Goal: Transaction & Acquisition: Purchase product/service

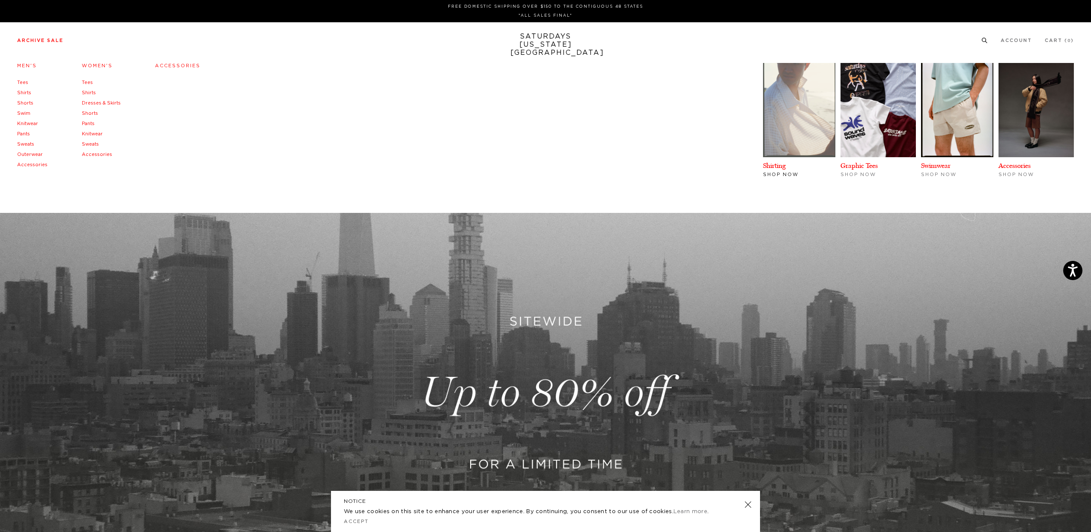
click at [800, 152] on img at bounding box center [799, 110] width 72 height 94
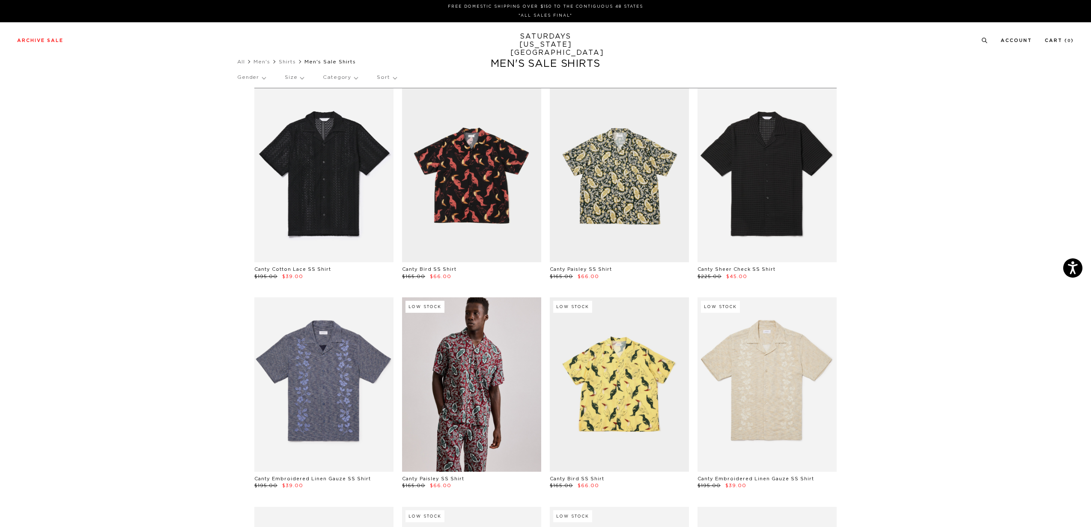
click at [263, 62] on link "Men's" at bounding box center [261, 61] width 16 height 6
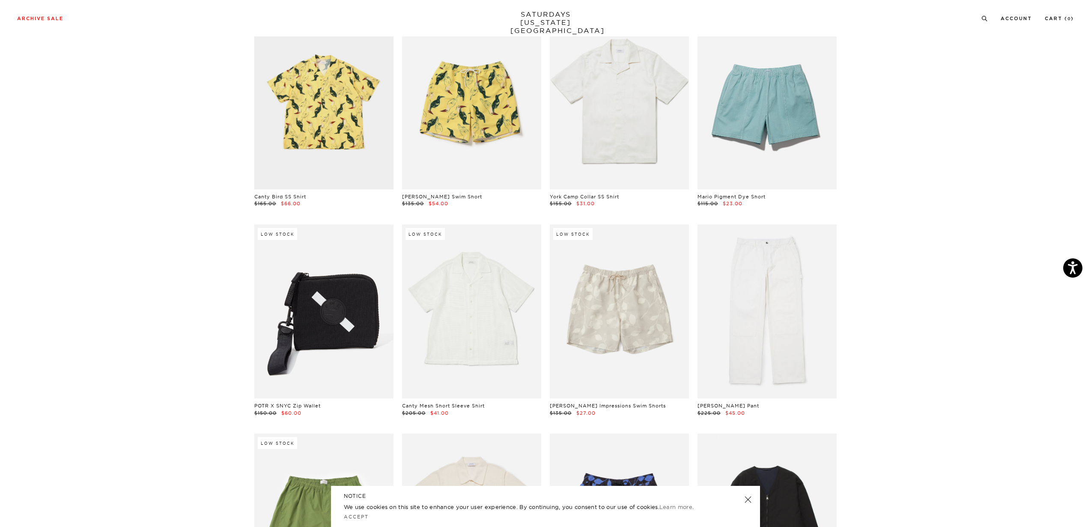
scroll to position [1269, 0]
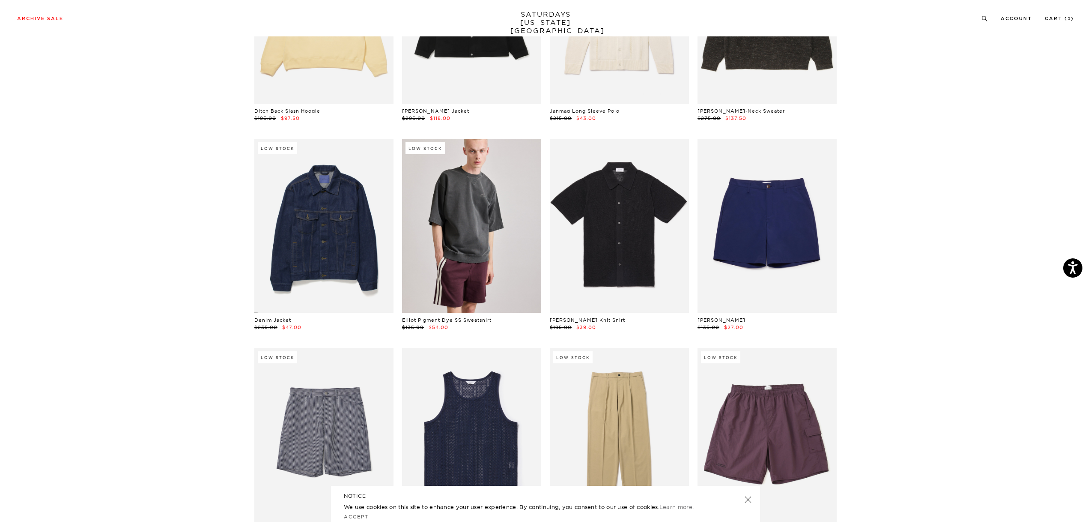
scroll to position [2461, 0]
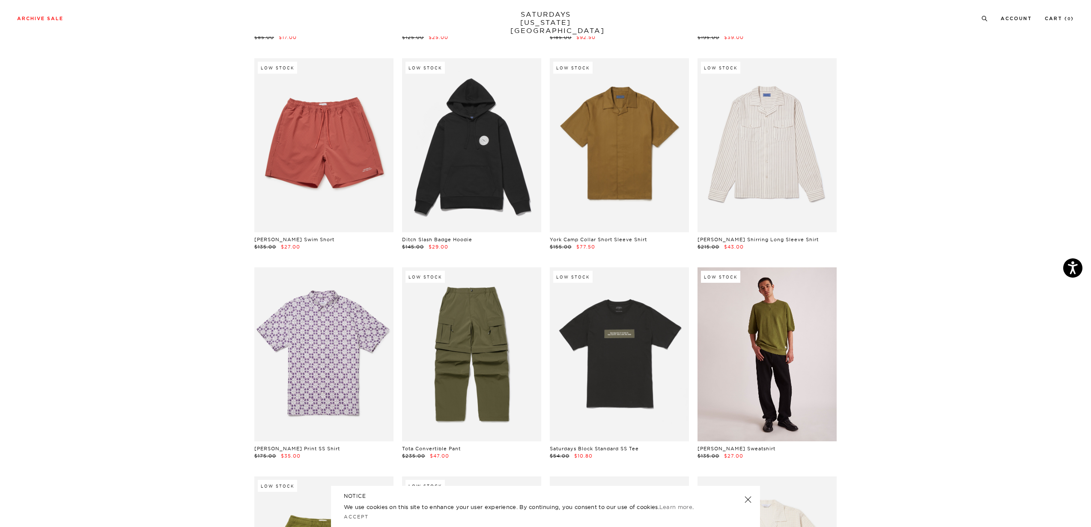
scroll to position [3169, 0]
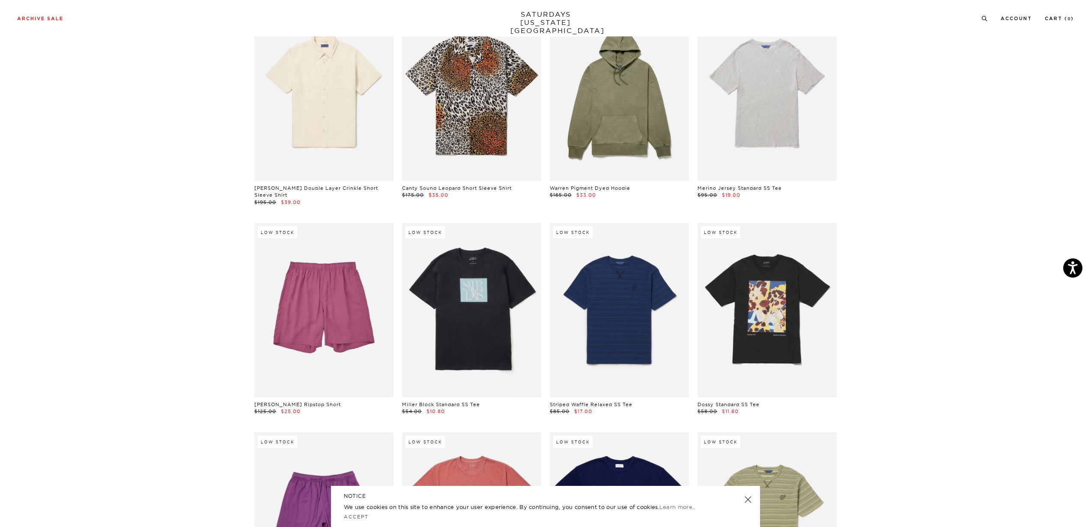
scroll to position [3926, 0]
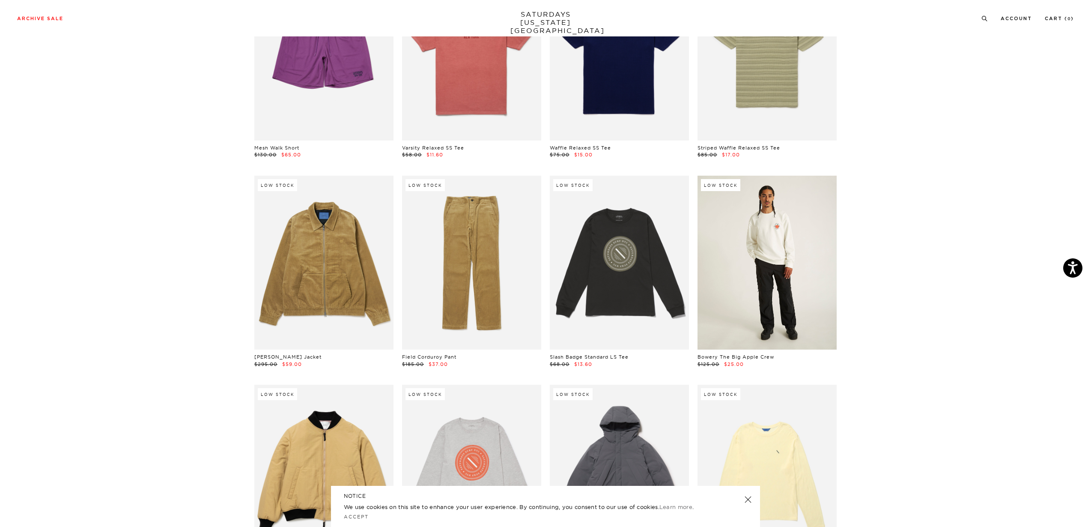
scroll to position [4397, 0]
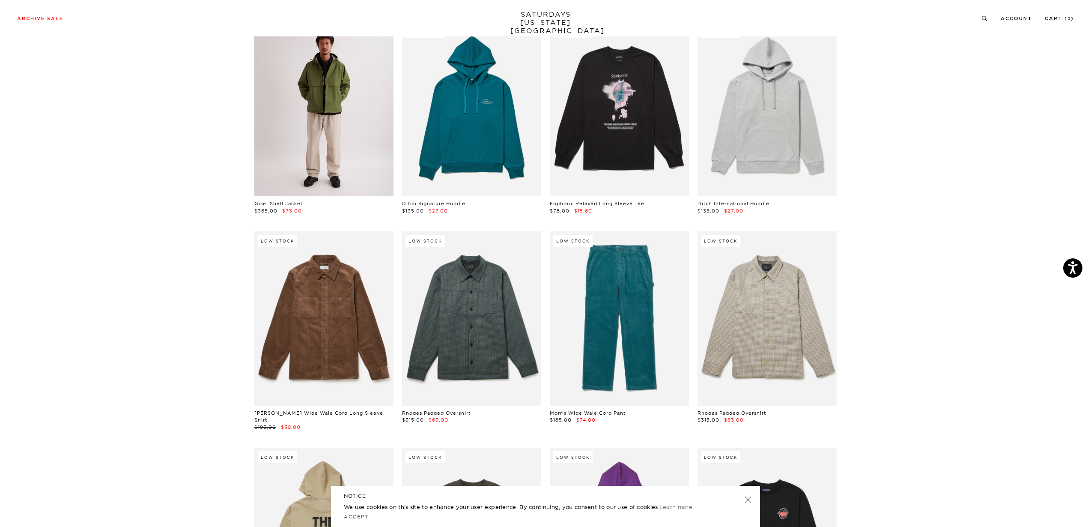
scroll to position [6087, 0]
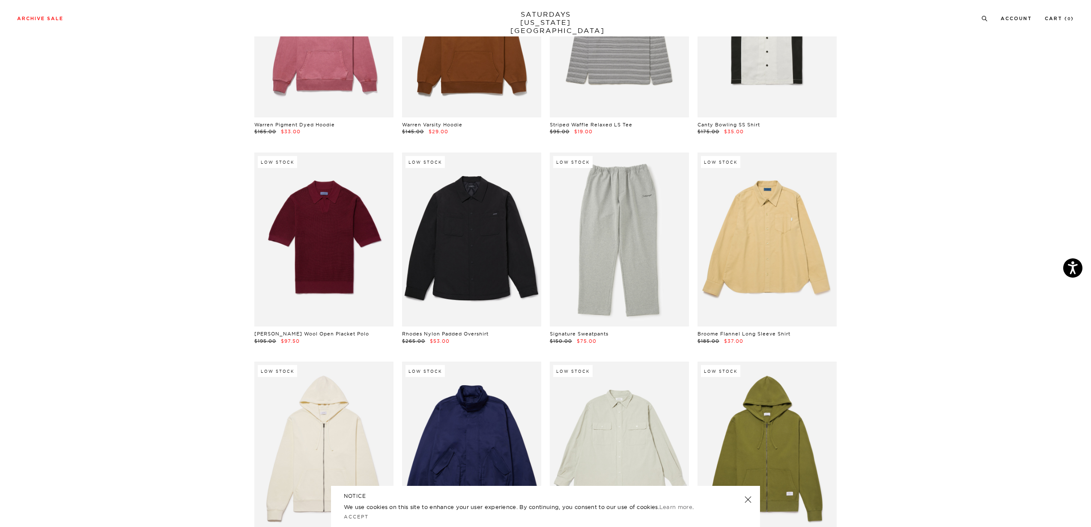
scroll to position [7758, 0]
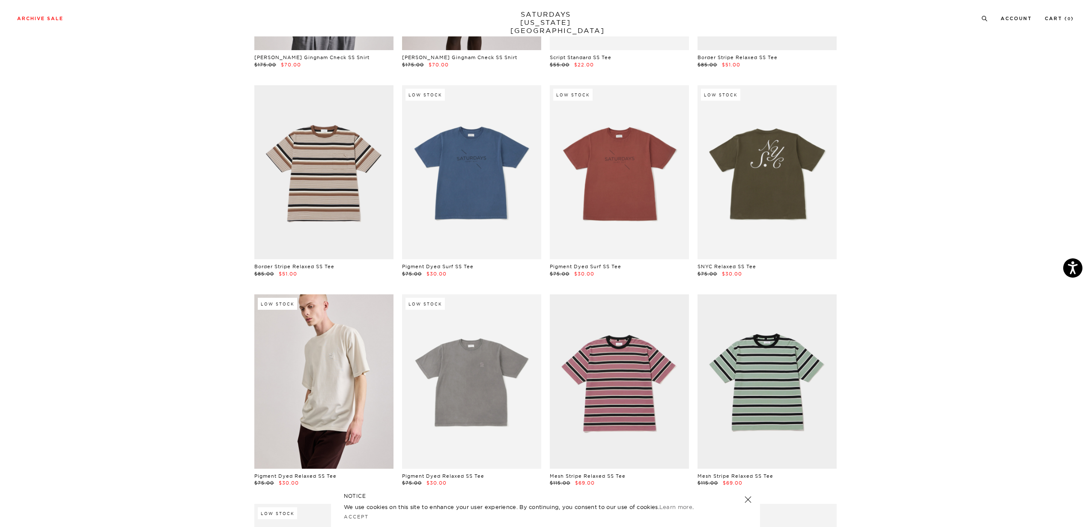
scroll to position [10626, 0]
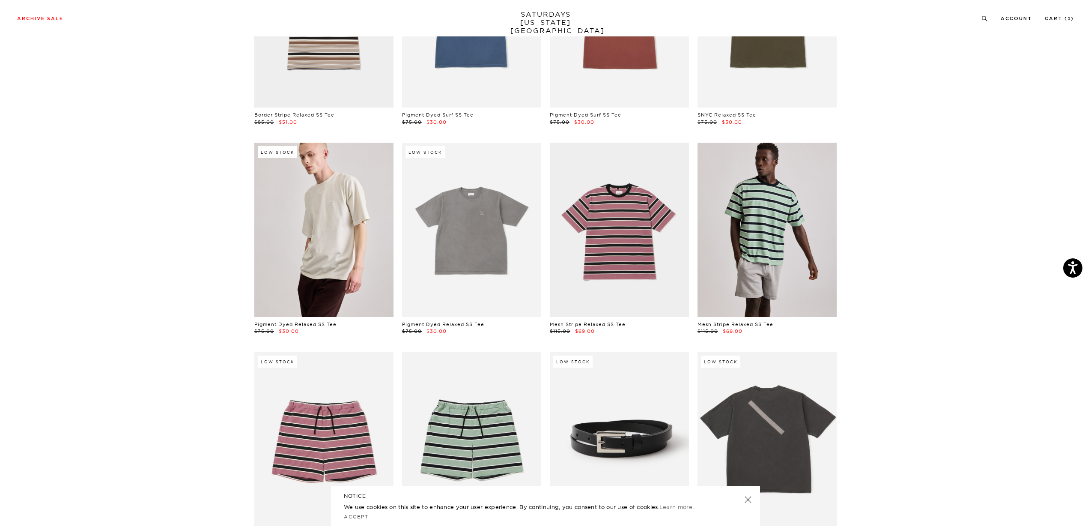
click at [795, 171] on link at bounding box center [766, 230] width 139 height 174
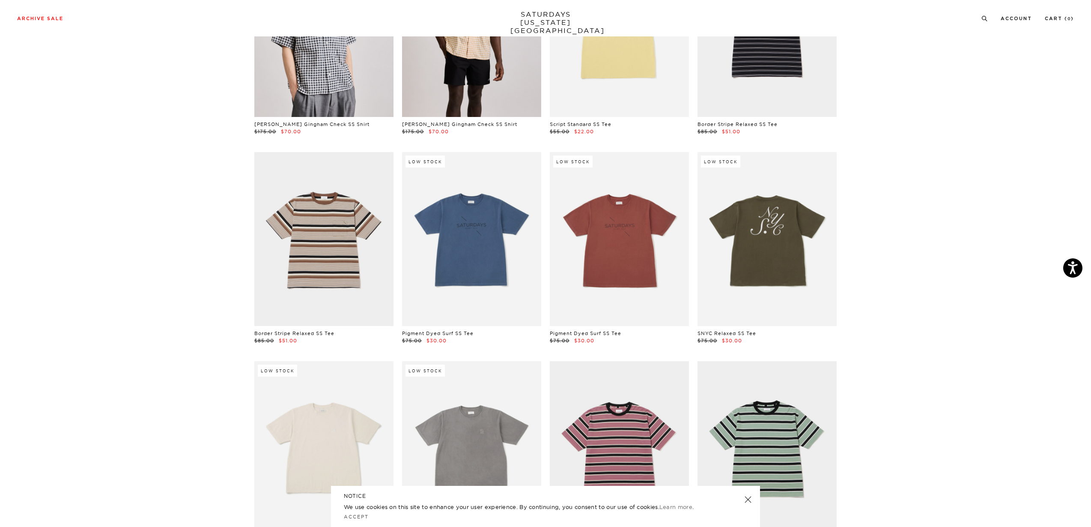
scroll to position [10387, 0]
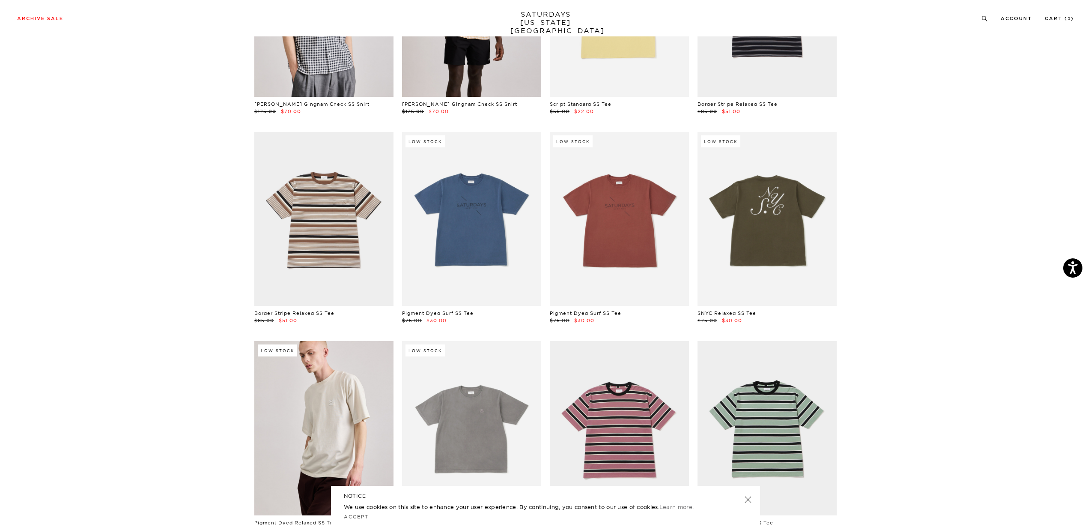
scroll to position [10379, 0]
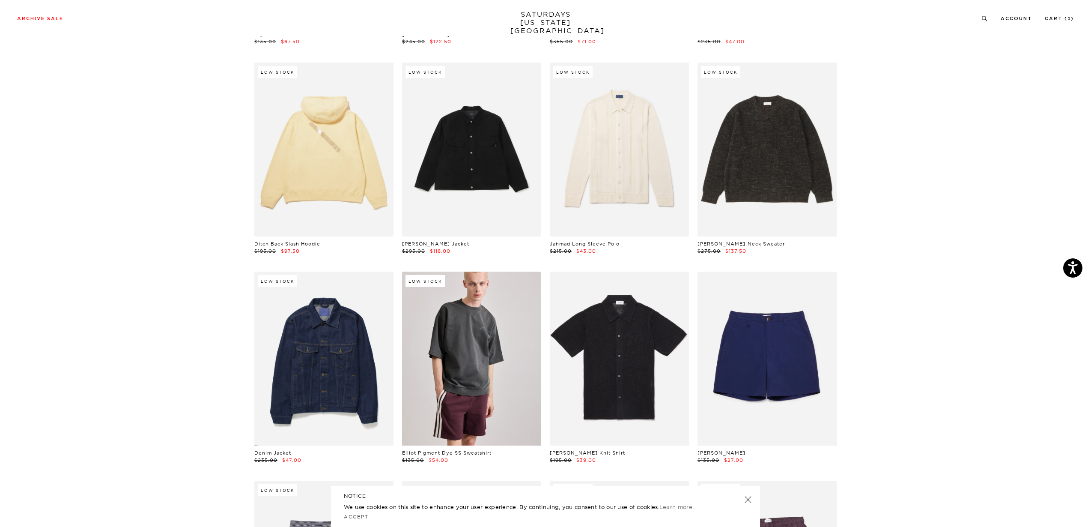
scroll to position [0, 0]
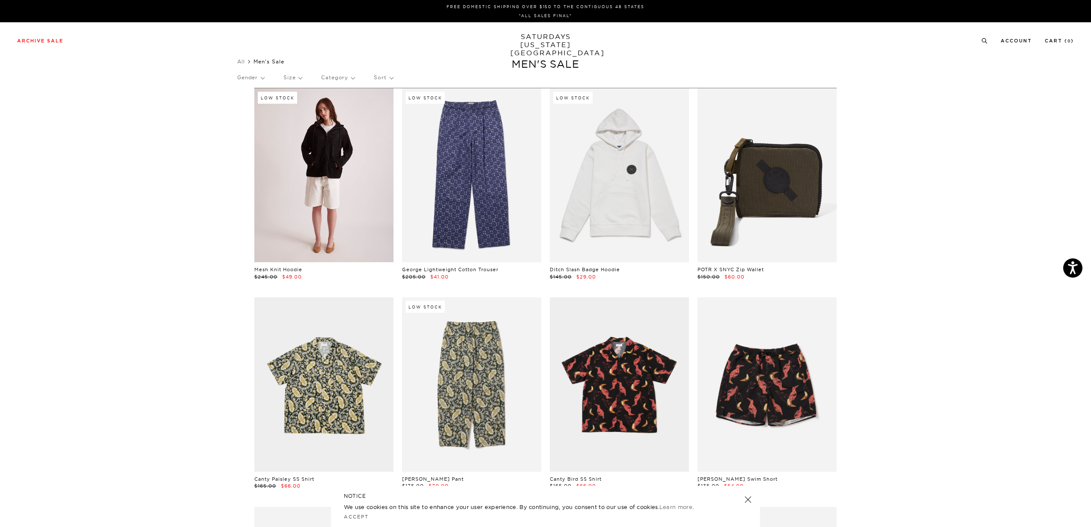
click at [289, 176] on link at bounding box center [323, 175] width 139 height 174
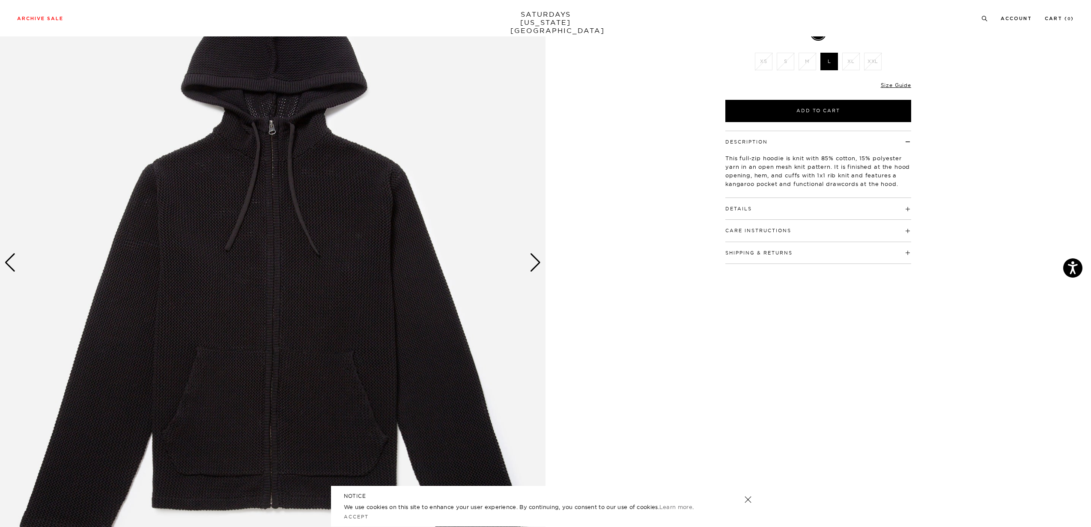
scroll to position [121, 0]
click at [534, 256] on div "Next slide" at bounding box center [536, 262] width 12 height 19
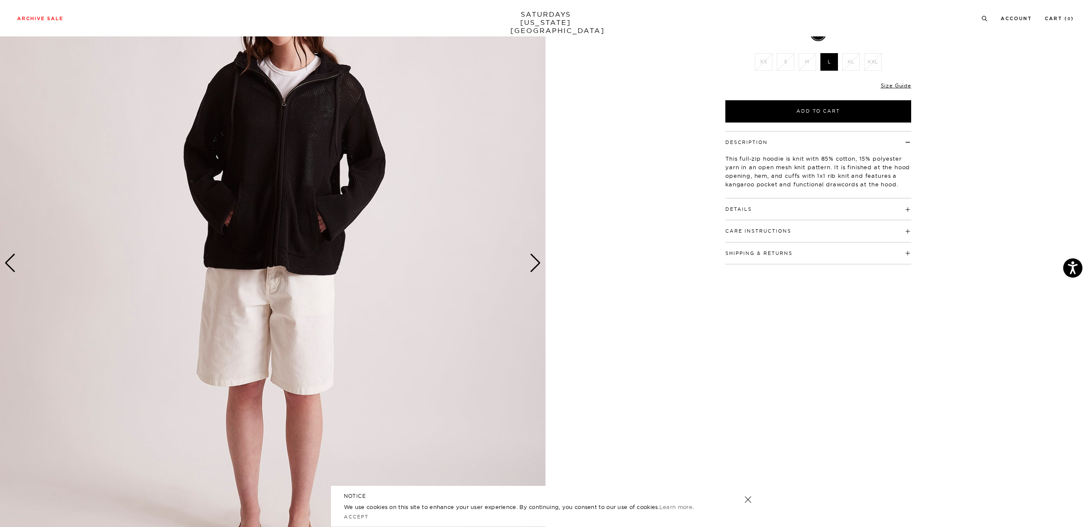
click at [534, 256] on div "Next slide" at bounding box center [536, 262] width 12 height 19
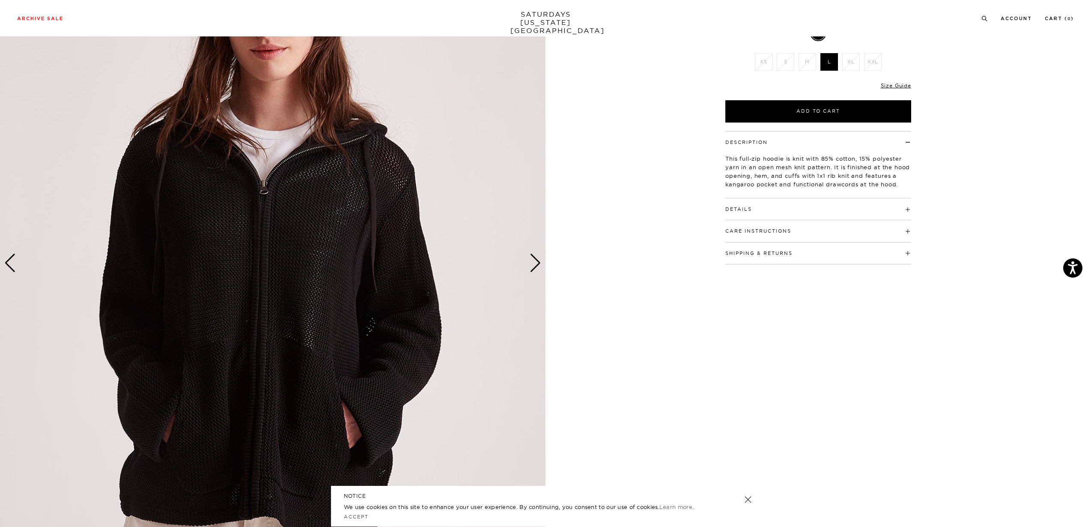
click at [534, 256] on div "Next slide" at bounding box center [536, 262] width 12 height 19
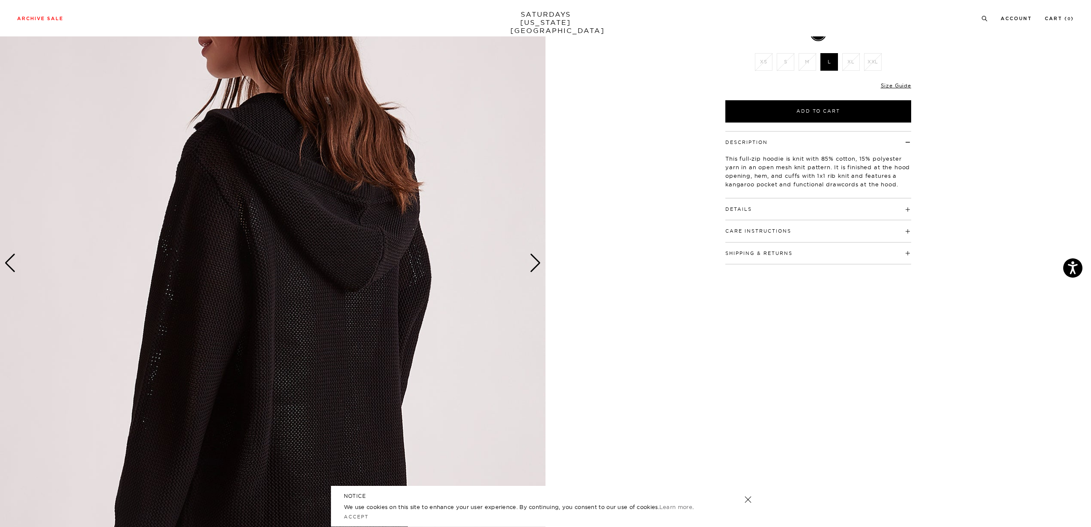
click at [534, 256] on div "Next slide" at bounding box center [536, 262] width 12 height 19
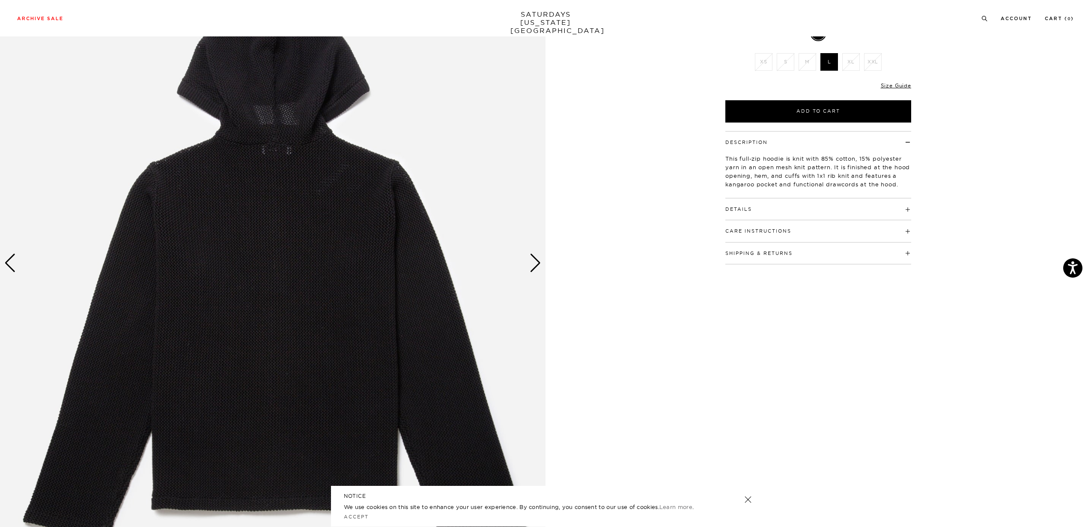
click at [534, 256] on div "Next slide" at bounding box center [536, 262] width 12 height 19
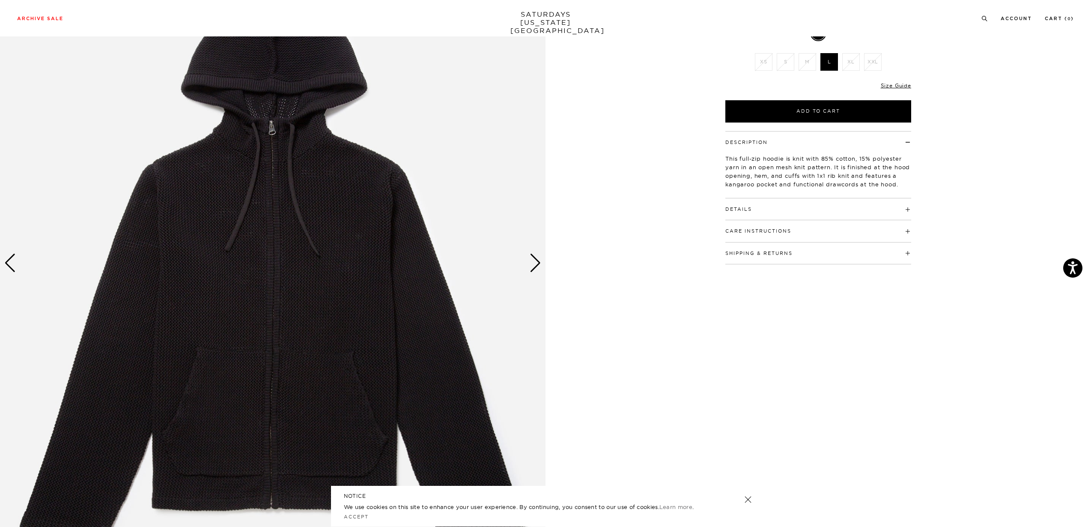
click at [611, 242] on div "1 / 5" at bounding box center [545, 263] width 1091 height 682
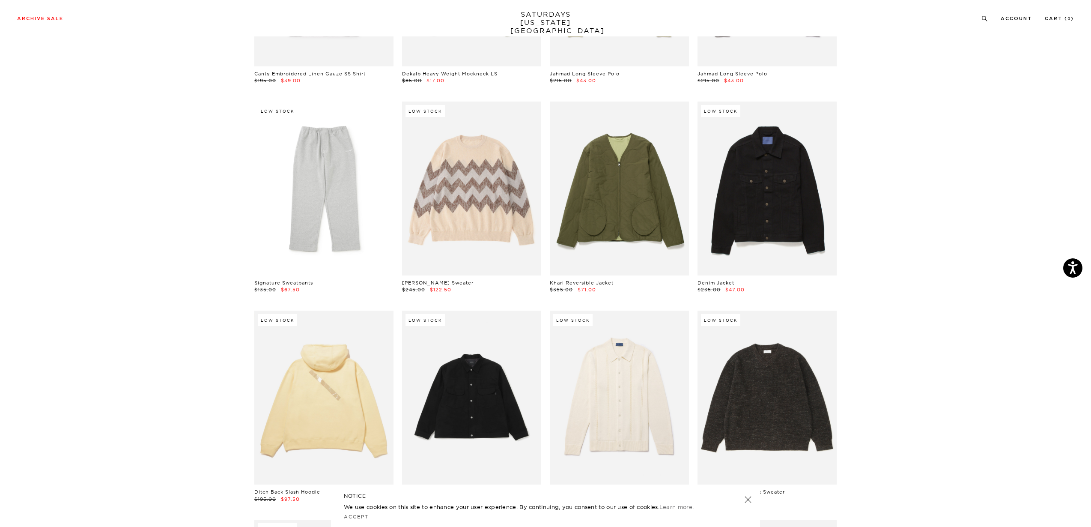
scroll to position [2078, 0]
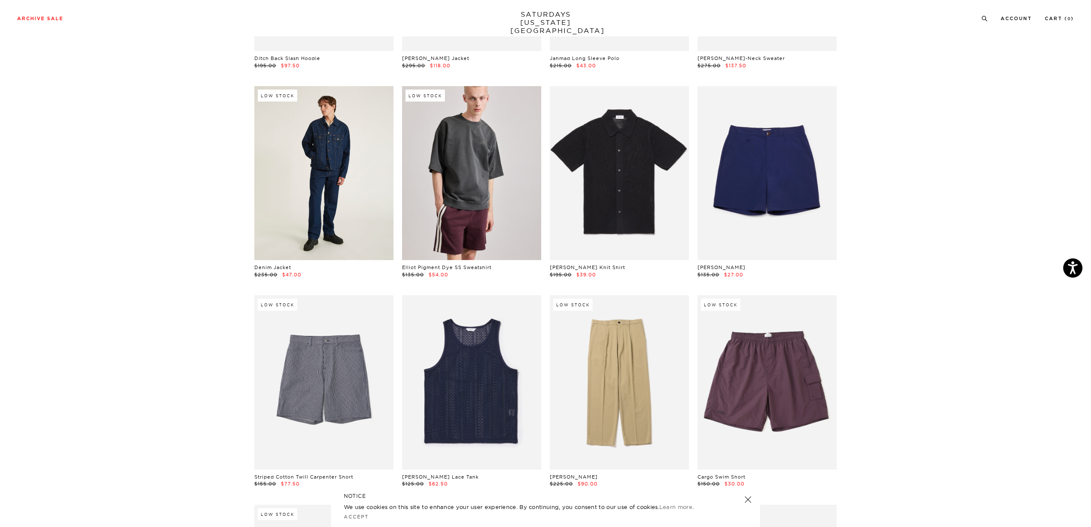
scroll to position [2510, 0]
click at [294, 192] on link at bounding box center [323, 173] width 139 height 174
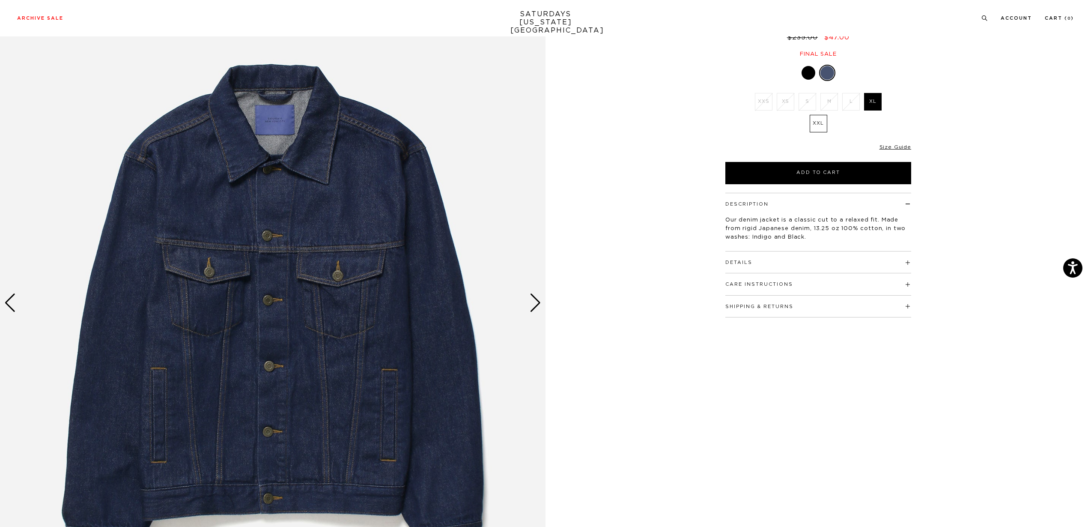
scroll to position [107, 0]
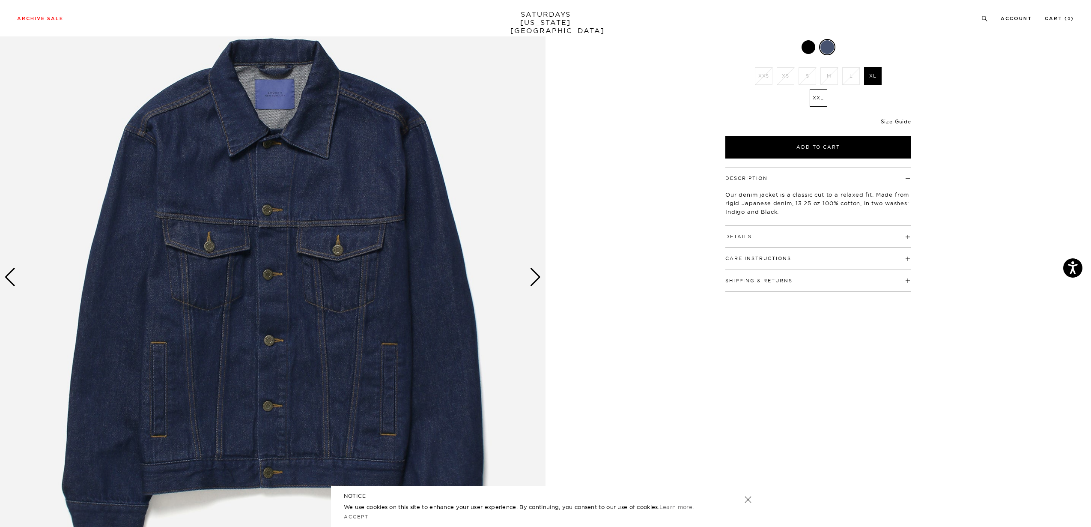
click at [530, 274] on div "Next slide" at bounding box center [536, 277] width 12 height 19
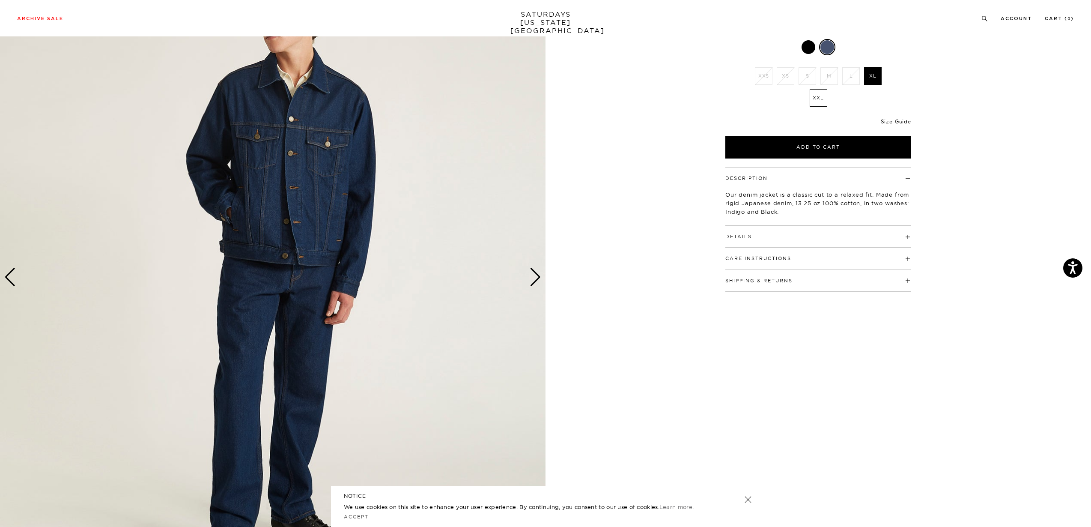
click at [530, 274] on div "Next slide" at bounding box center [536, 277] width 12 height 19
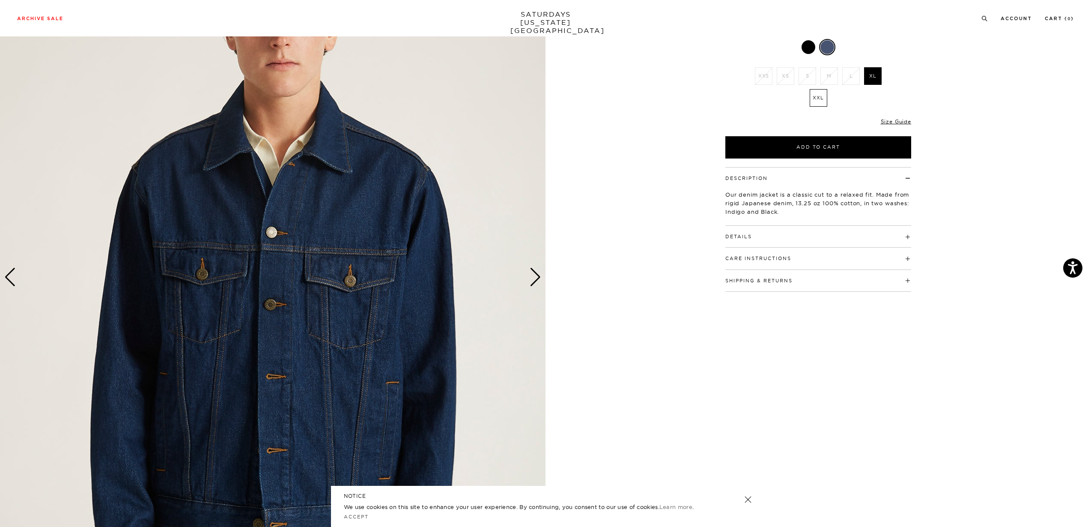
click at [530, 274] on div "Next slide" at bounding box center [536, 277] width 12 height 19
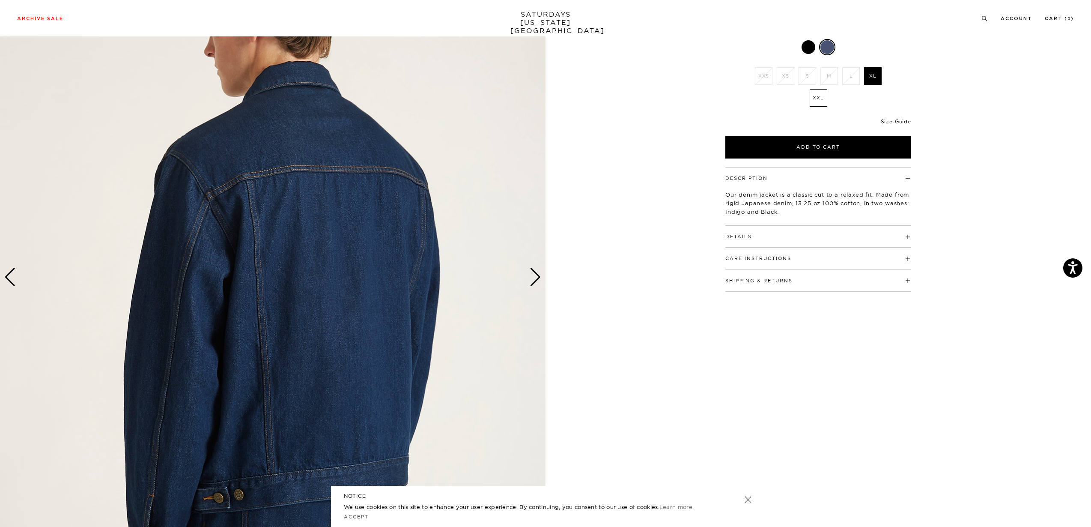
click at [530, 274] on div "Next slide" at bounding box center [536, 277] width 12 height 19
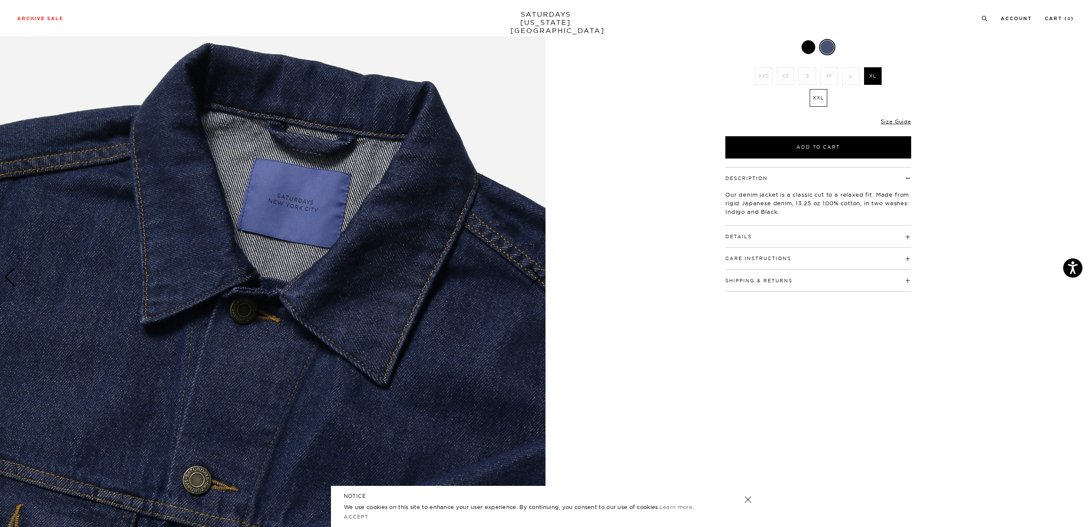
click at [720, 235] on div "Description Our denim jacket is a classic cut to a relaxed fit. Made from rigid…" at bounding box center [818, 229] width 214 height 125
click at [721, 235] on div "Description Our denim jacket is a classic cut to a relaxed fit. Made from rigid…" at bounding box center [818, 229] width 214 height 125
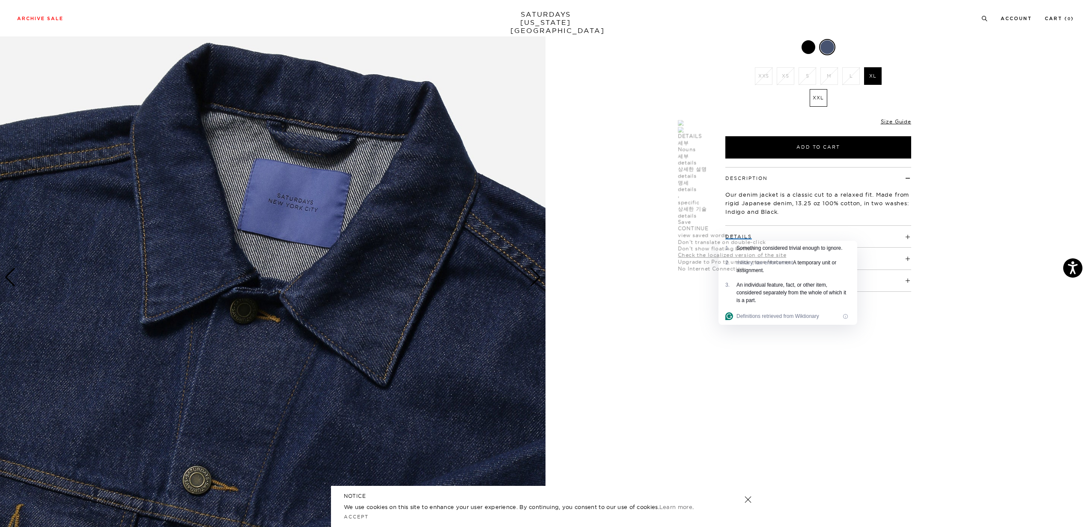
click at [725, 236] on button "Details" at bounding box center [738, 236] width 27 height 5
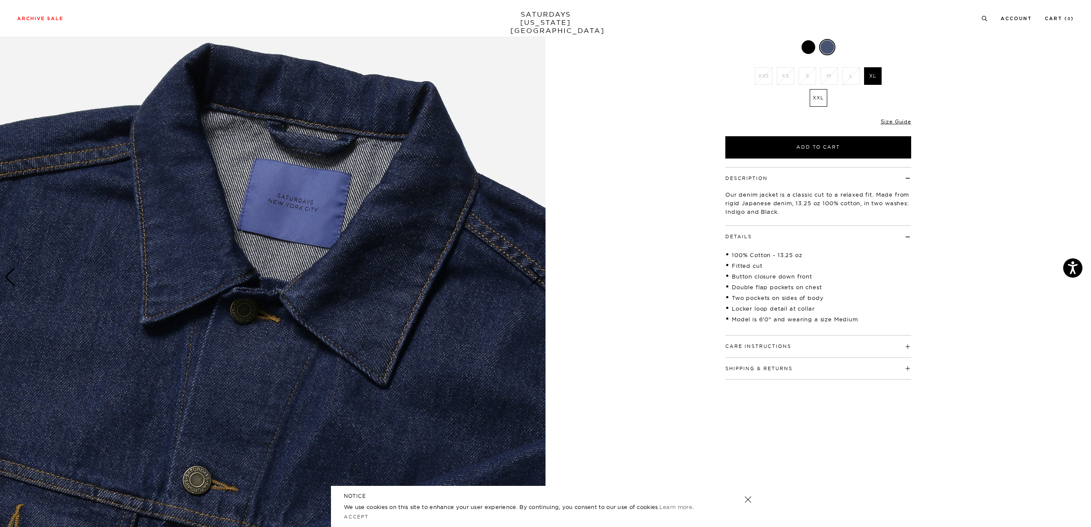
click at [793, 215] on p "Our denim jacket is a classic cut to a relaxed fit. Made from rigid Japanese de…" at bounding box center [818, 203] width 186 height 26
click at [896, 122] on link "Size Guide" at bounding box center [896, 121] width 30 height 6
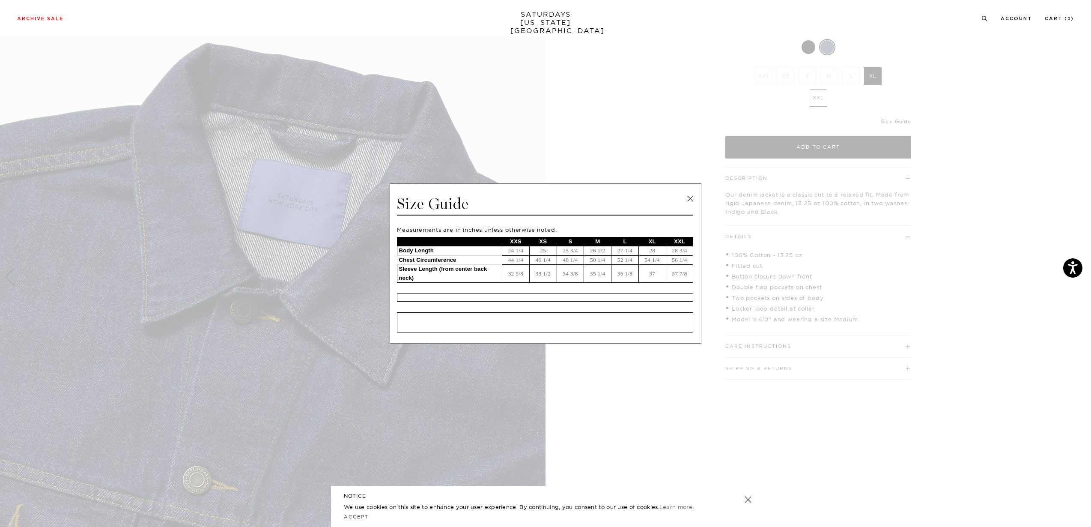
click at [788, 208] on span at bounding box center [542, 263] width 1084 height 527
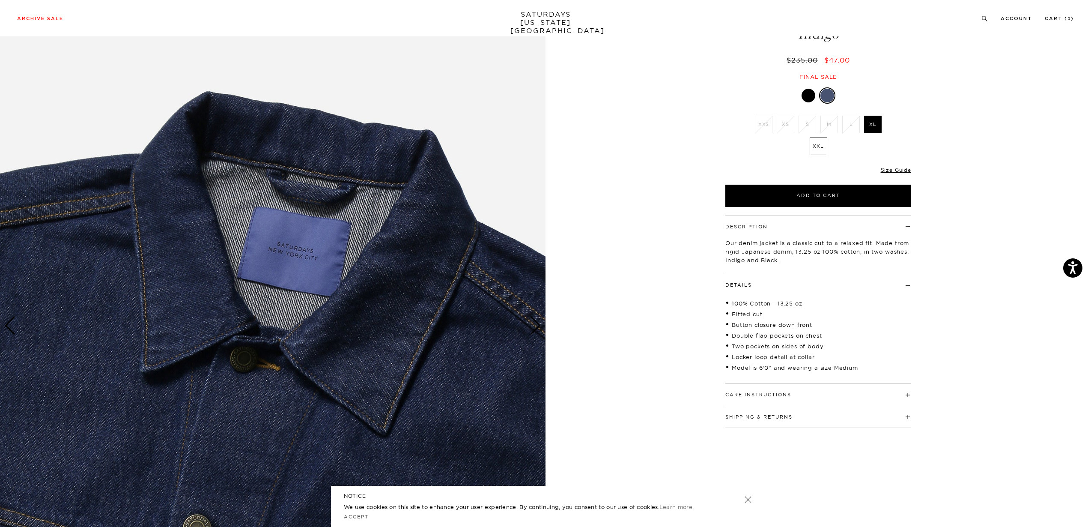
scroll to position [0, 0]
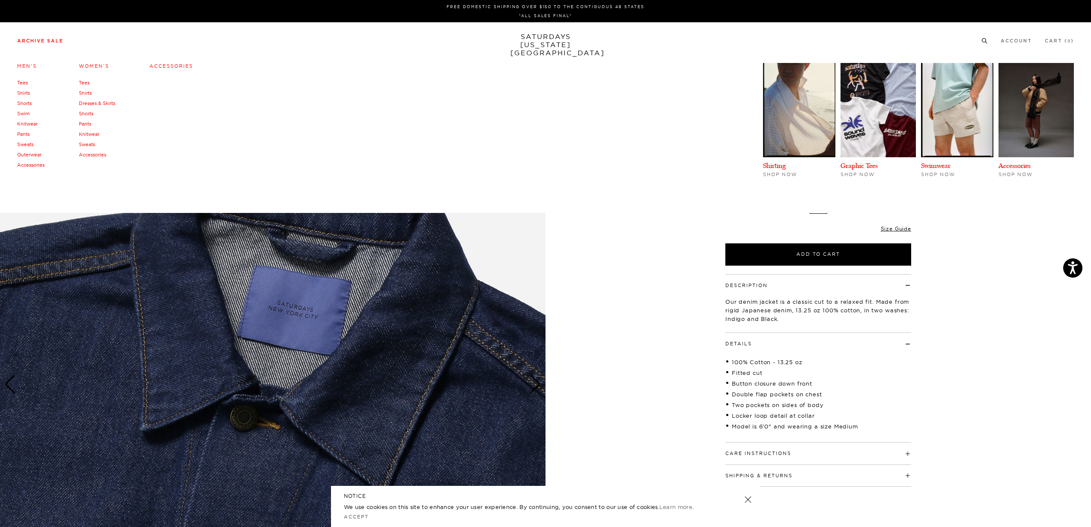
click at [47, 40] on link "Archive Sale" at bounding box center [40, 41] width 46 height 5
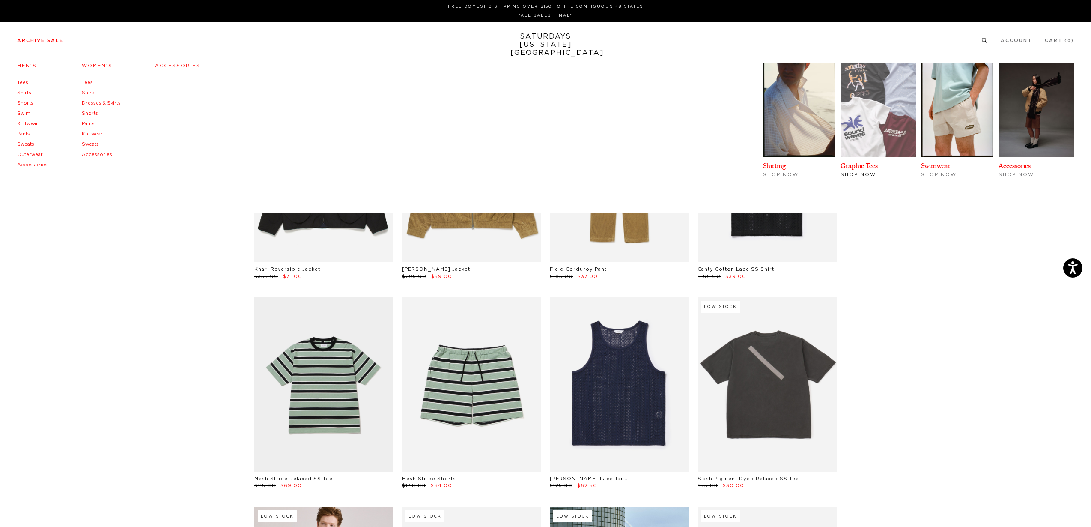
click at [871, 143] on img at bounding box center [877, 110] width 75 height 94
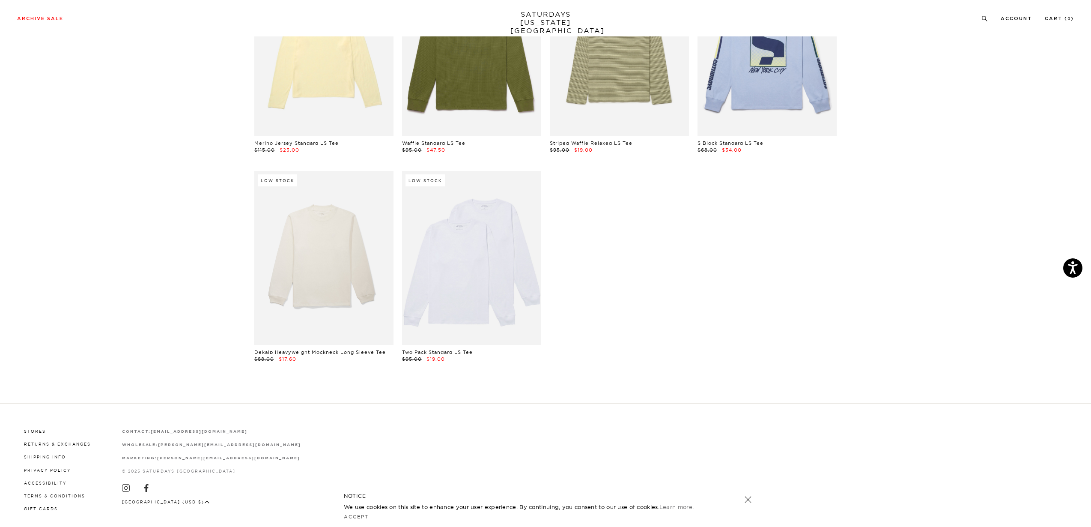
scroll to position [1176, 0]
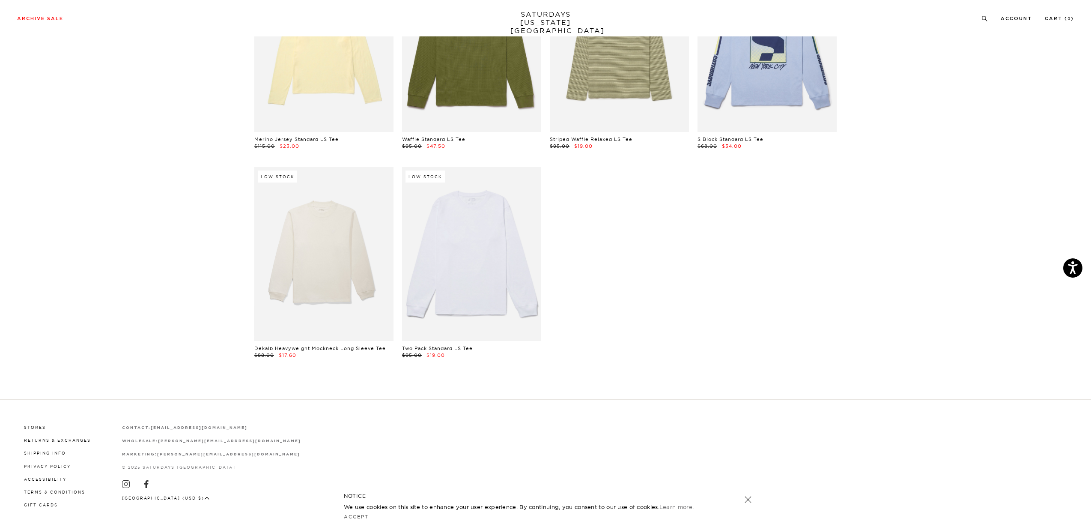
click at [507, 238] on link at bounding box center [471, 254] width 139 height 174
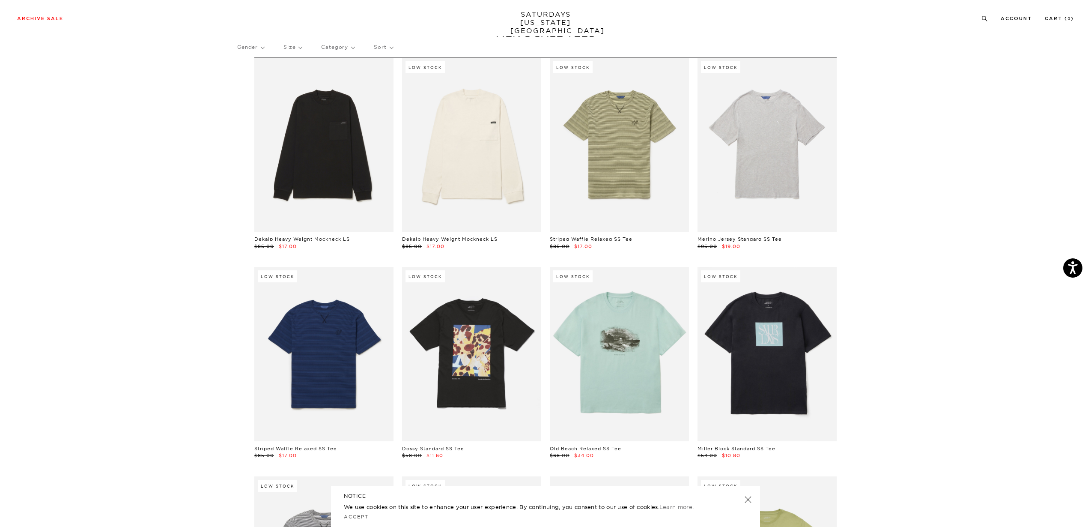
scroll to position [22, 0]
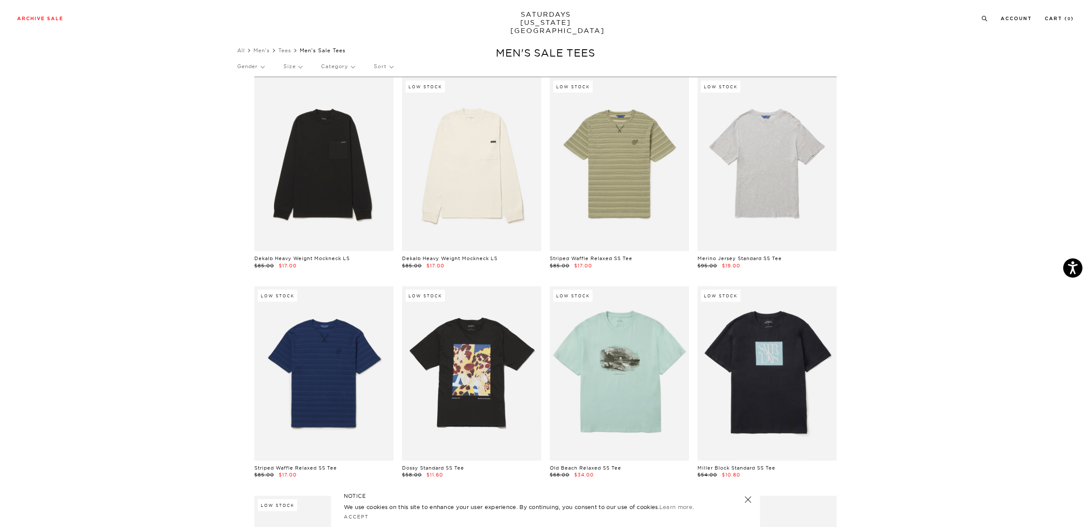
scroll to position [0, 0]
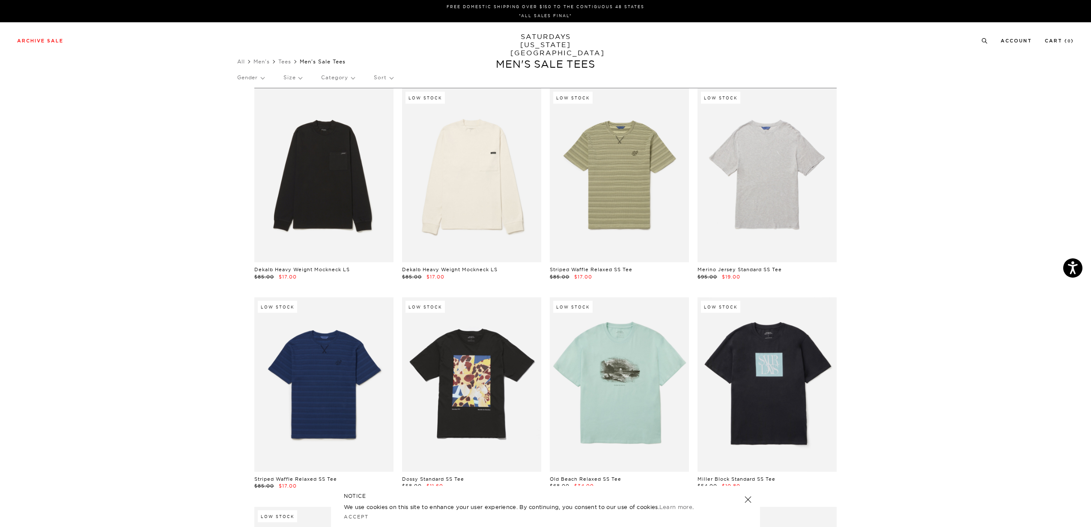
click at [289, 66] on div "All Men's Tees Men's Sale Tees Clear All Filters" at bounding box center [545, 62] width 616 height 12
click at [270, 63] on link "Men's" at bounding box center [261, 61] width 16 height 6
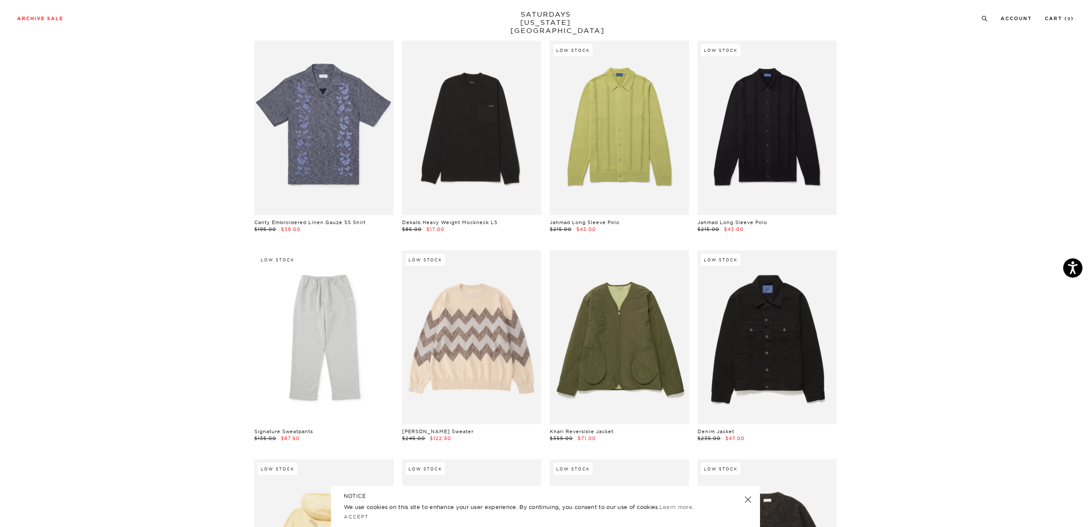
scroll to position [2157, 0]
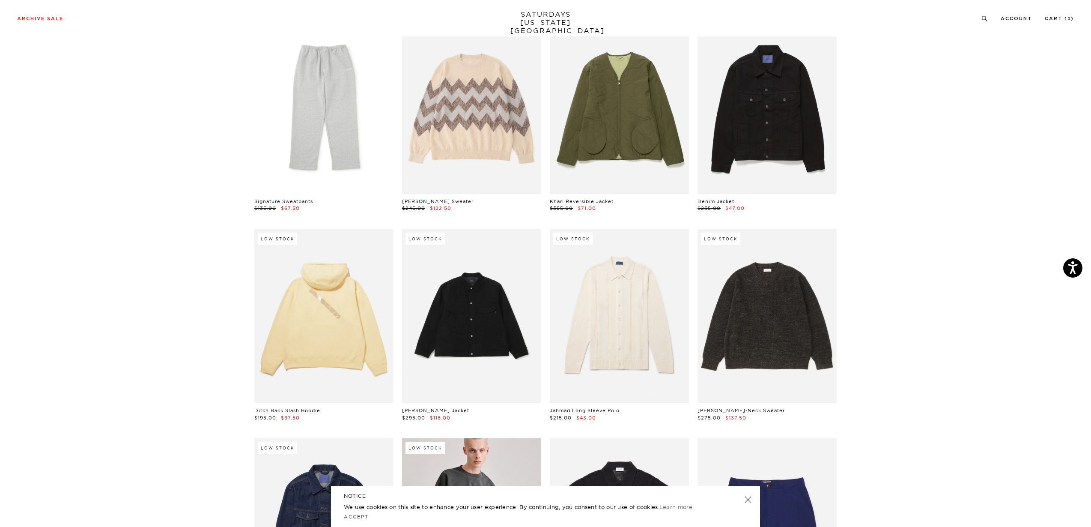
scroll to position [2159, 0]
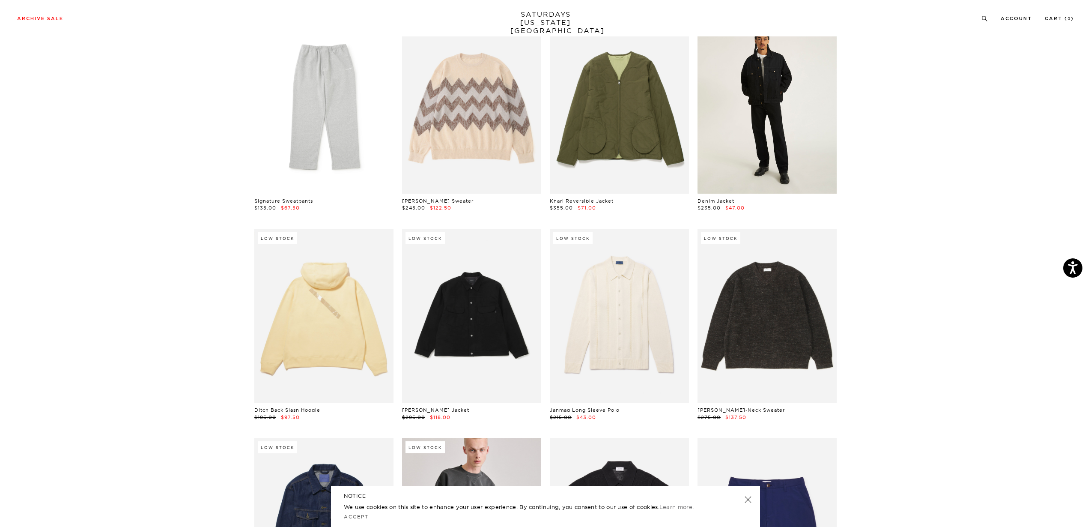
click at [776, 140] on link at bounding box center [766, 107] width 139 height 174
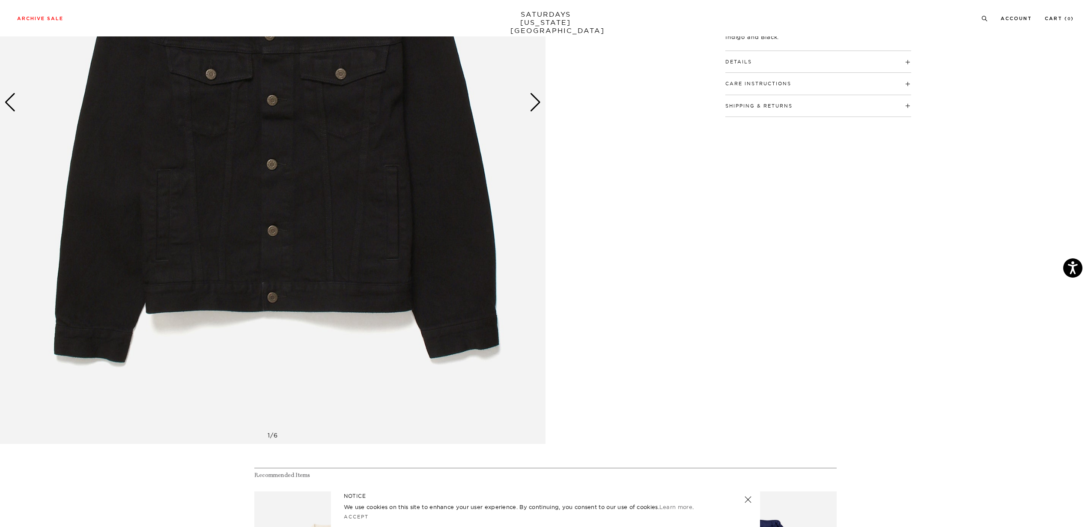
scroll to position [284, 0]
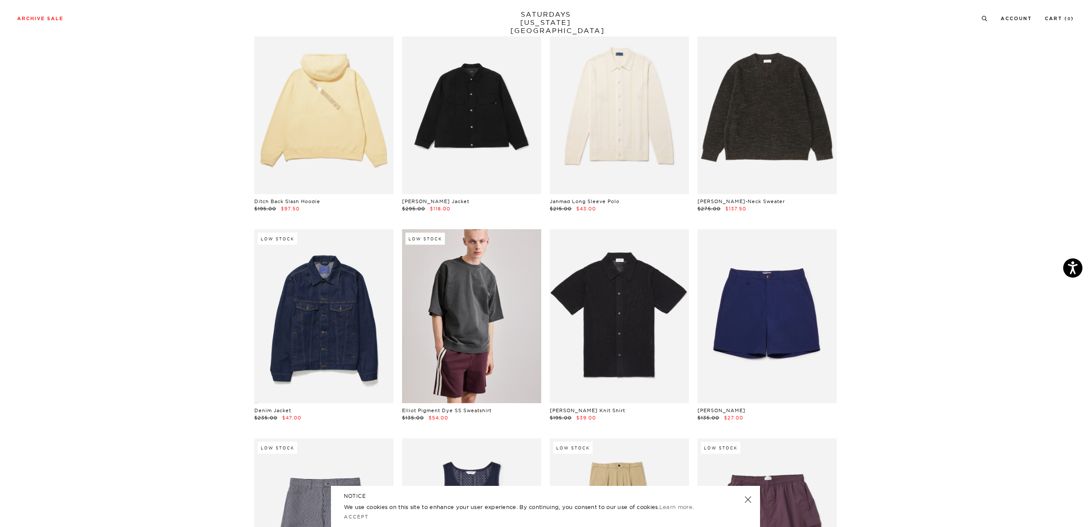
scroll to position [2381, 0]
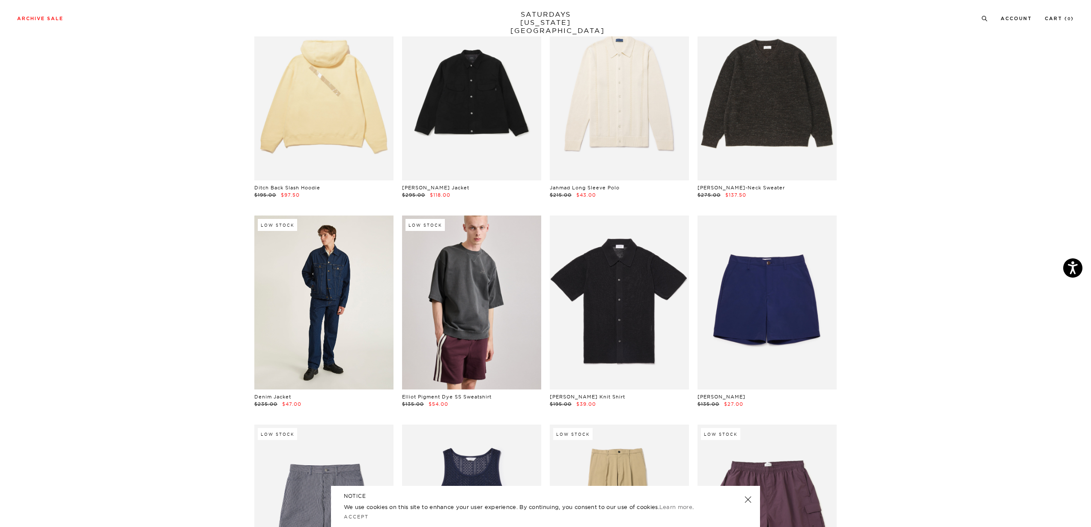
click at [299, 291] on link at bounding box center [323, 302] width 139 height 174
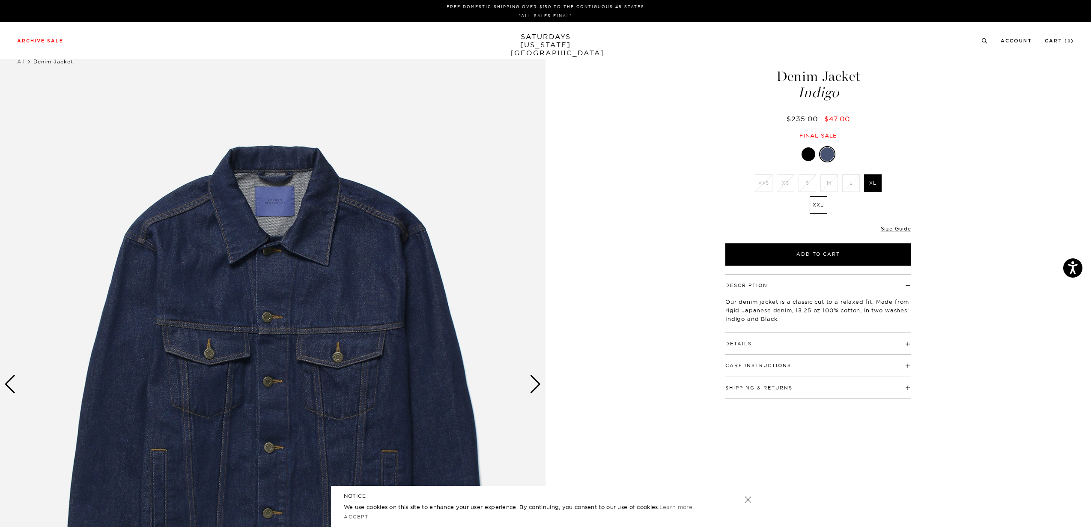
click at [652, 262] on div "1 / 6" at bounding box center [545, 384] width 1091 height 682
click at [782, 348] on div "Details 100% Cotton - 13.25 oz Fitted cut Button closure down front Double flap…" at bounding box center [818, 344] width 186 height 22
click at [740, 345] on button "Details" at bounding box center [738, 343] width 27 height 5
click at [786, 449] on h4 "Care Instructions" at bounding box center [818, 449] width 186 height 14
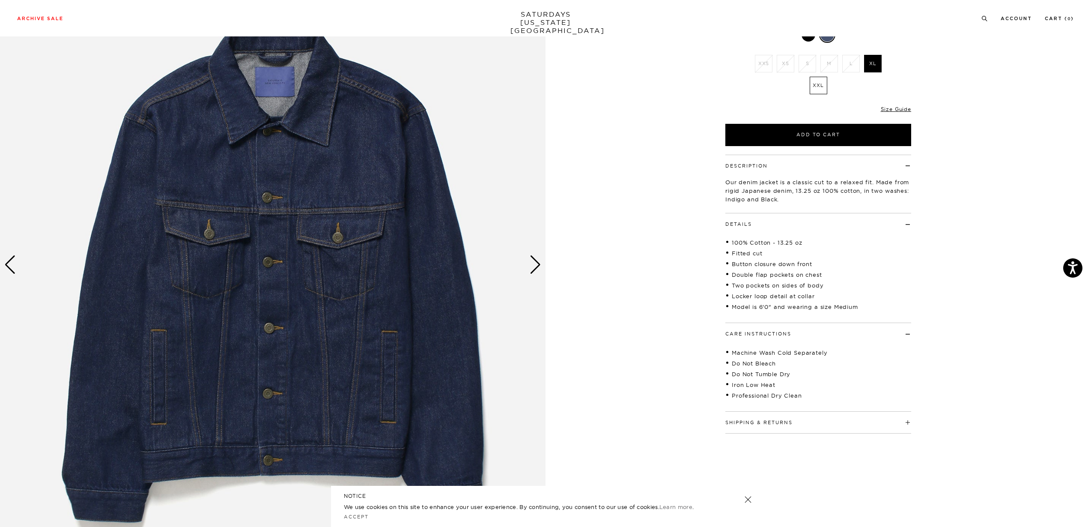
scroll to position [125, 0]
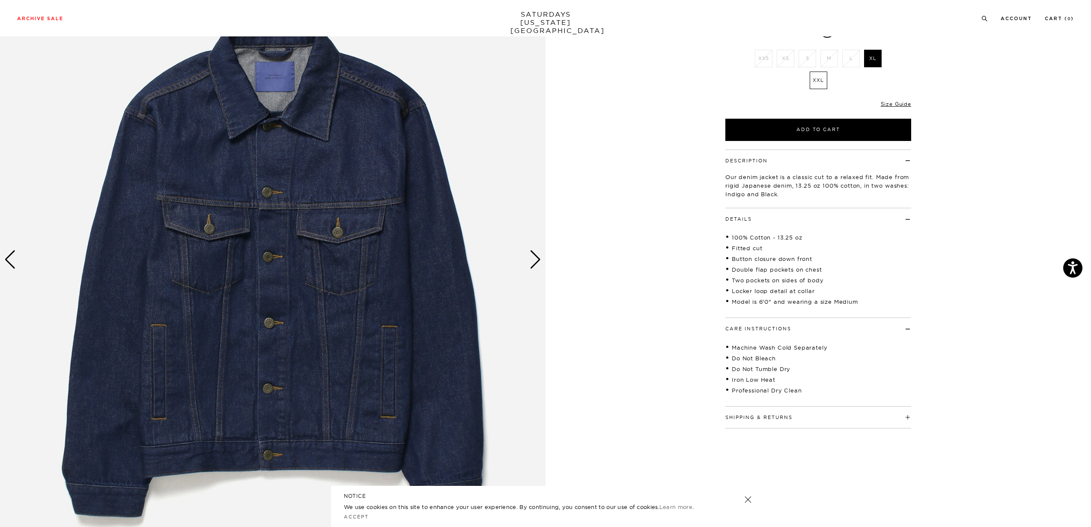
click at [535, 251] on div "Next slide" at bounding box center [536, 259] width 12 height 19
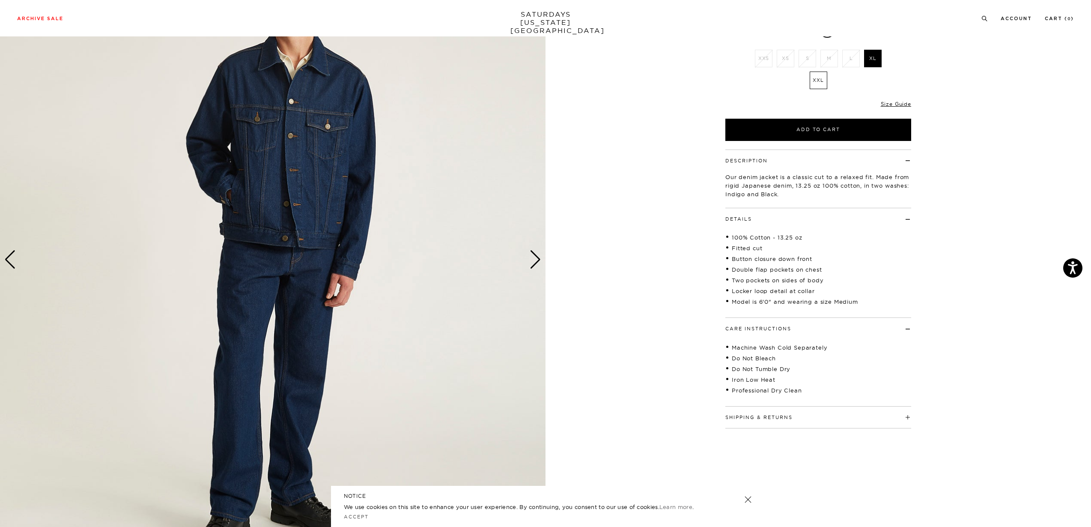
click at [533, 256] on div "Next slide" at bounding box center [536, 259] width 12 height 19
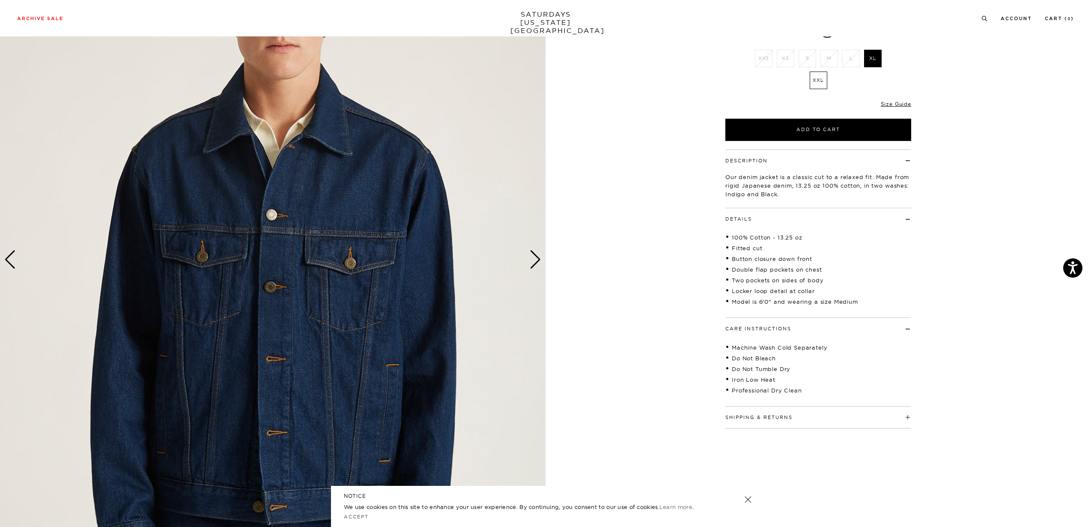
click at [534, 259] on div "Next slide" at bounding box center [536, 259] width 12 height 19
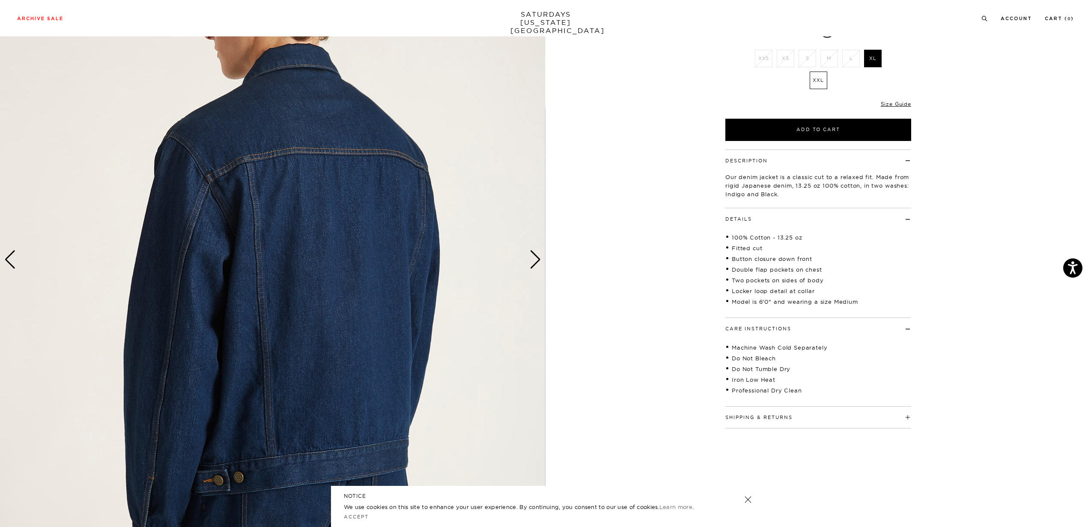
click at [534, 258] on div "Next slide" at bounding box center [536, 259] width 12 height 19
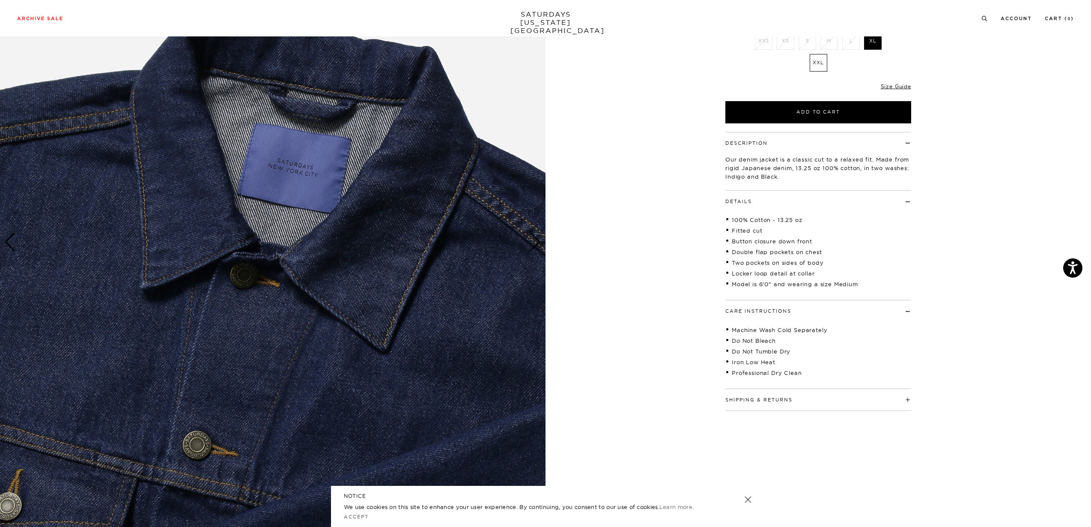
scroll to position [145, 0]
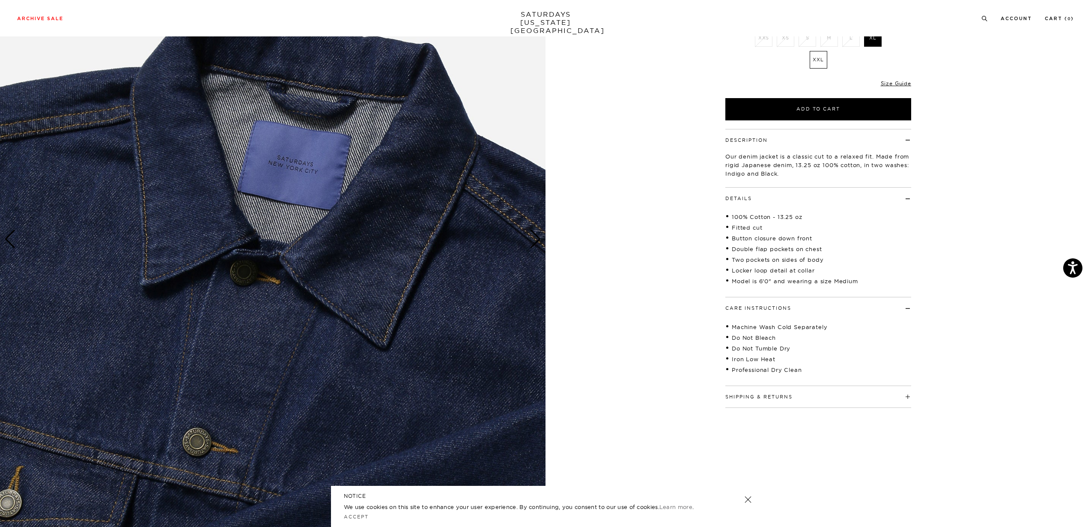
click at [534, 256] on img at bounding box center [272, 239] width 545 height 682
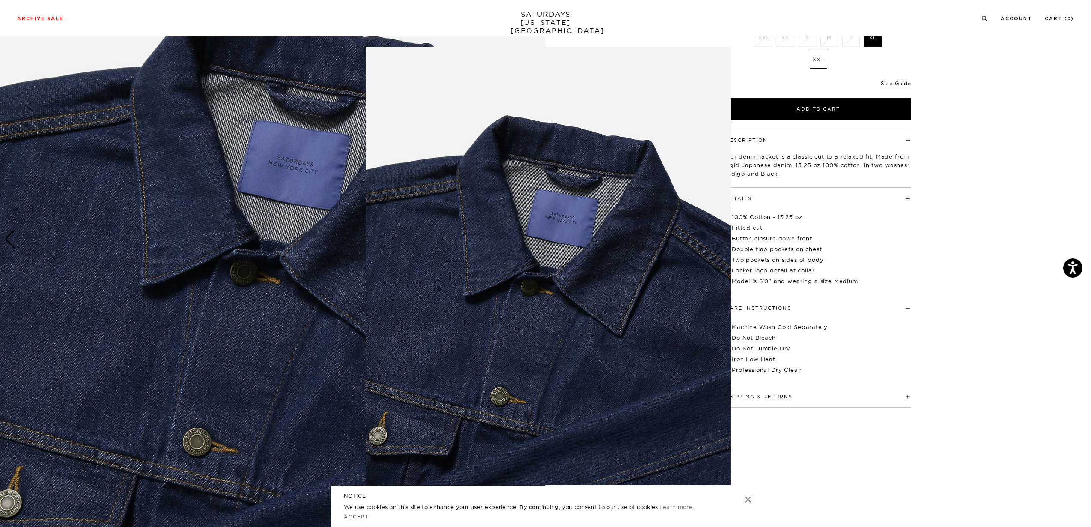
click at [534, 256] on img at bounding box center [548, 266] width 365 height 438
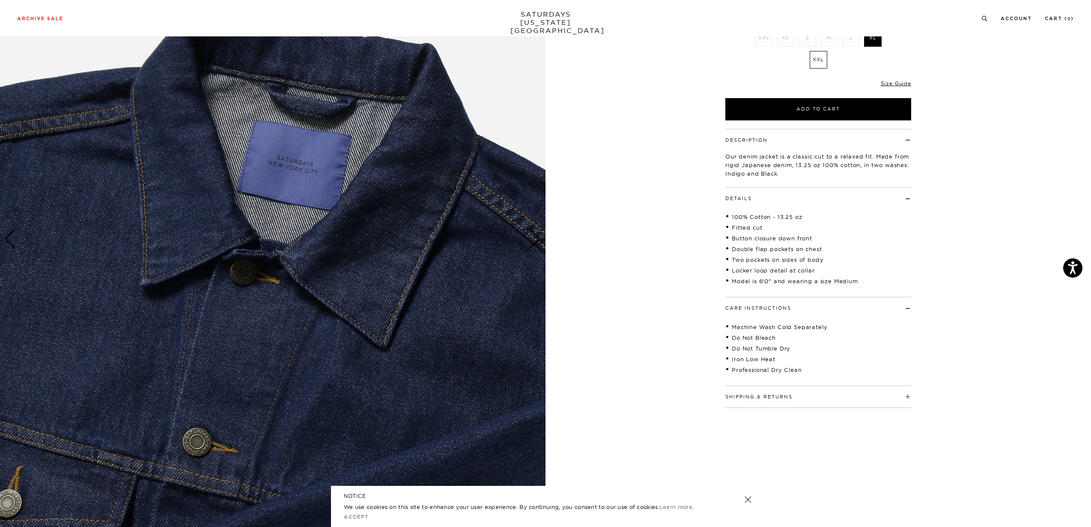
click at [529, 229] on img at bounding box center [272, 239] width 545 height 682
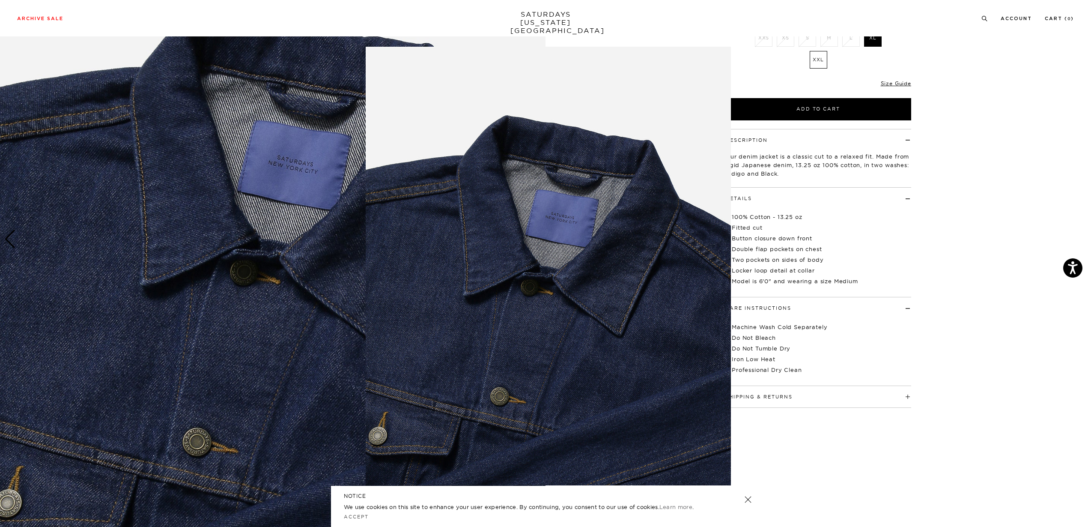
click at [529, 229] on img at bounding box center [548, 266] width 365 height 438
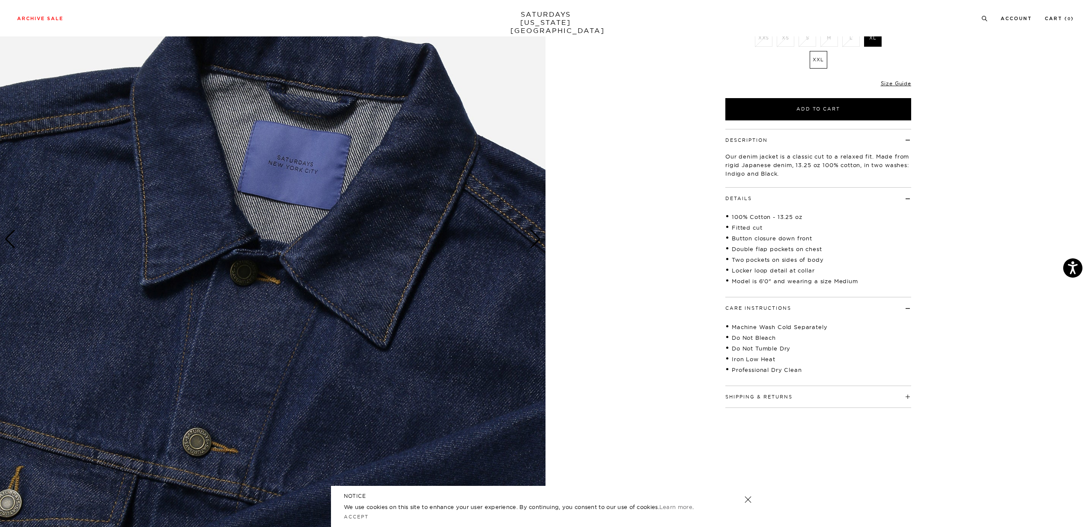
click at [600, 229] on div "5 / 6" at bounding box center [545, 239] width 1091 height 682
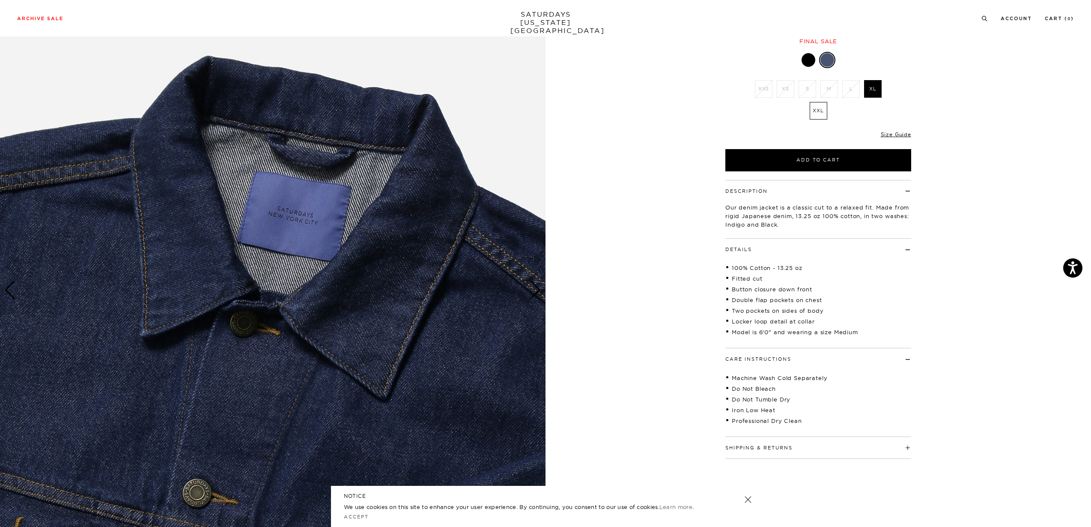
scroll to position [87, 0]
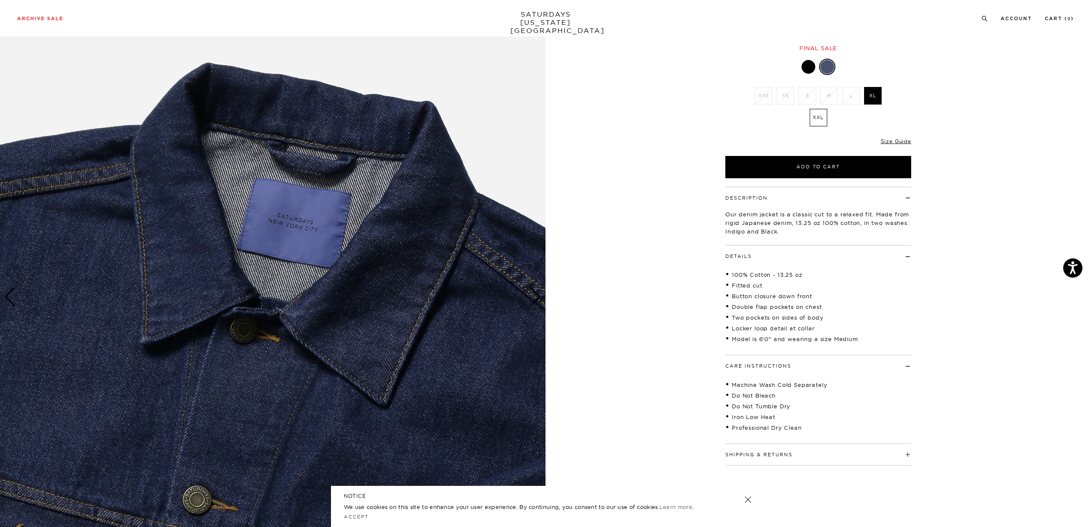
click at [892, 145] on div "Only 0 Left Size Guide" at bounding box center [818, 144] width 186 height 23
click at [893, 143] on link "Size Guide" at bounding box center [896, 141] width 30 height 6
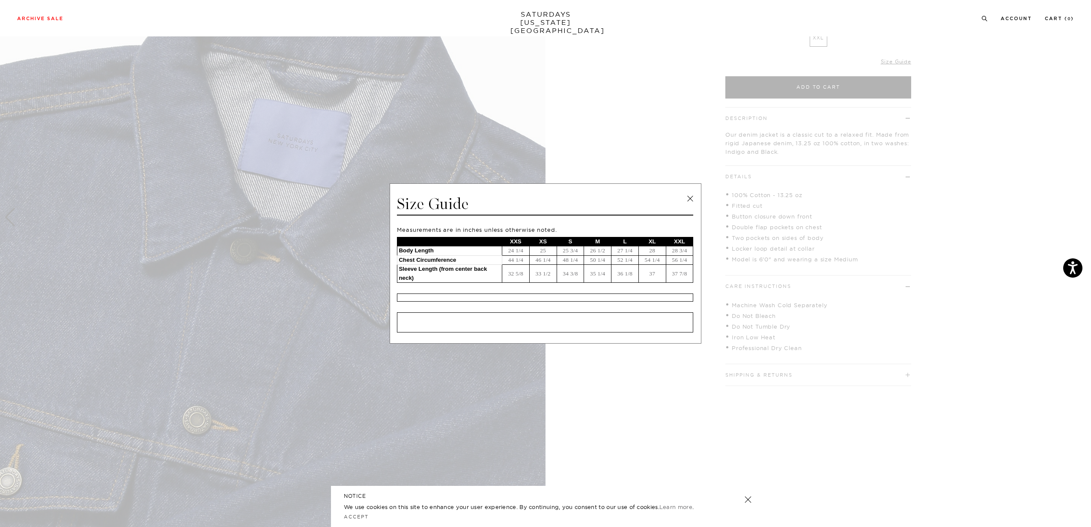
scroll to position [0, 0]
